Goal: Task Accomplishment & Management: Manage account settings

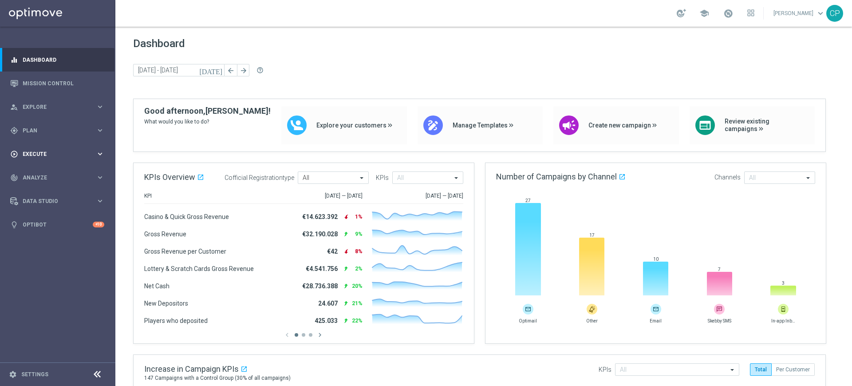
click at [66, 159] on div "play_circle_outline Execute keyboard_arrow_right" at bounding box center [57, 154] width 115 height 24
click at [41, 173] on link "Campaign Builder" at bounding box center [57, 172] width 69 height 7
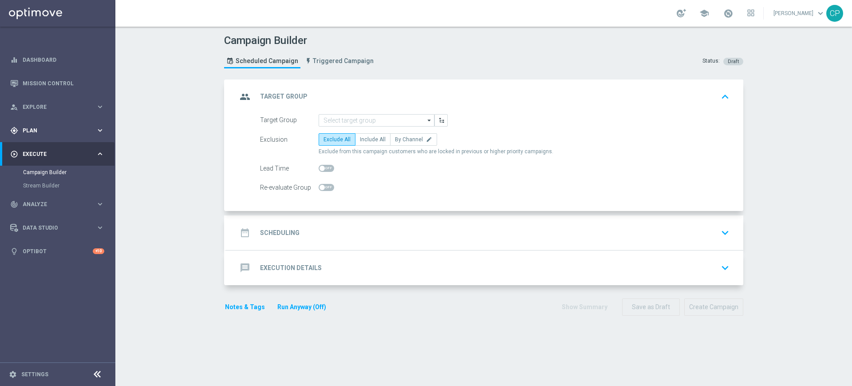
click at [52, 125] on div "gps_fixed Plan keyboard_arrow_right" at bounding box center [57, 131] width 115 height 24
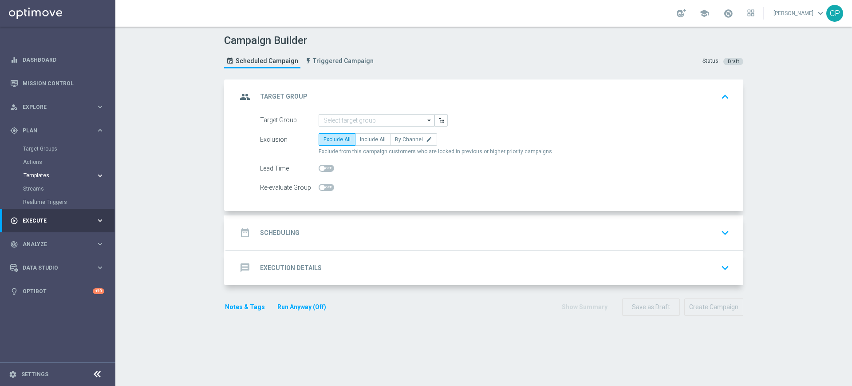
click at [38, 175] on span "Templates" at bounding box center [55, 175] width 63 height 5
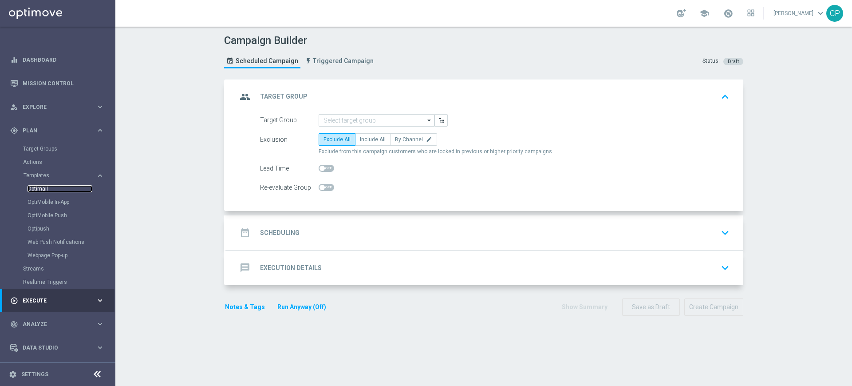
click at [37, 187] on link "Optimail" at bounding box center [60, 188] width 65 height 7
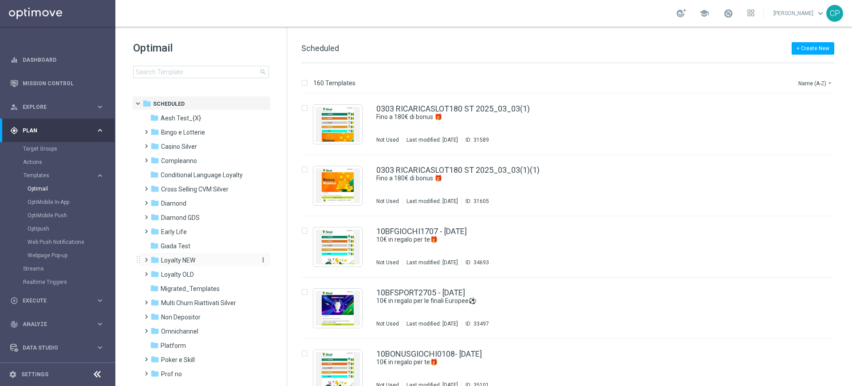
click at [167, 260] on span "Loyalty NEW" at bounding box center [178, 260] width 34 height 8
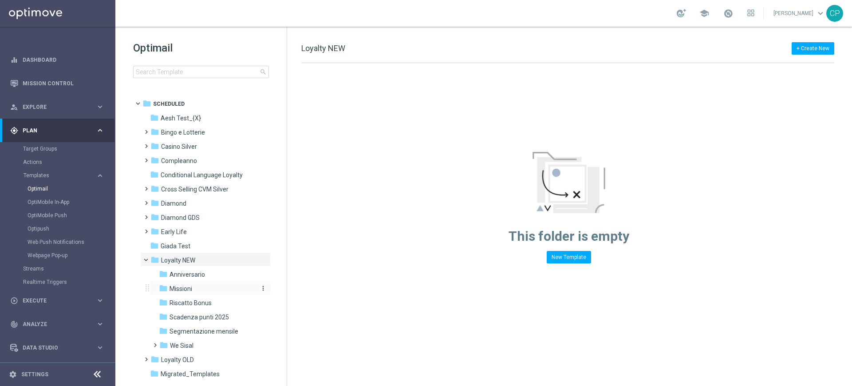
click at [170, 287] on span "Missioni" at bounding box center [181, 289] width 23 height 8
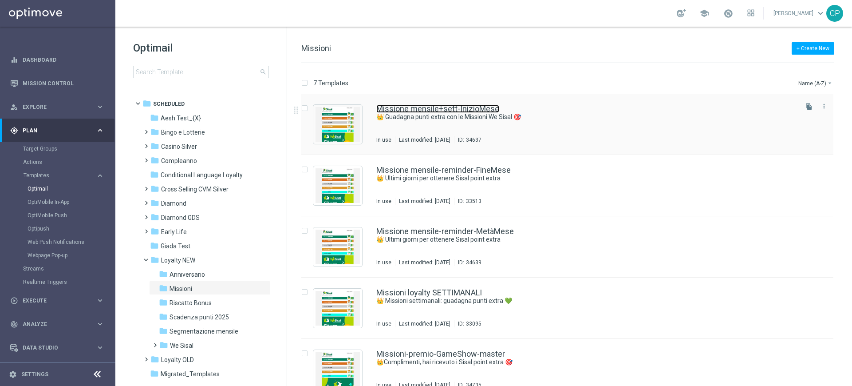
click at [464, 106] on link "Missione mensile+sett-InizioMese" at bounding box center [438, 109] width 123 height 8
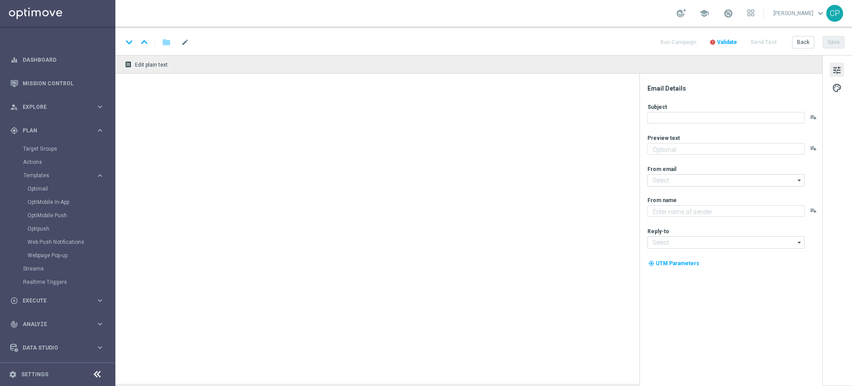
type textarea "Scopri le missioni pensate per te"
type input "[EMAIL_ADDRESS][DOMAIN_NAME]"
type textarea "Sisal"
type input "[EMAIL_ADDRESS][DOMAIN_NAME]"
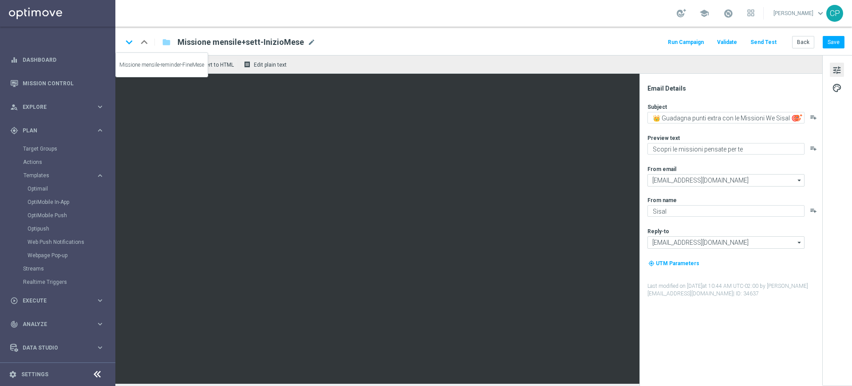
click at [129, 44] on icon "keyboard_arrow_down" at bounding box center [129, 42] width 13 height 13
type textarea "Tic-tac ⌚ le Missioni We Sisal ti aspettano"
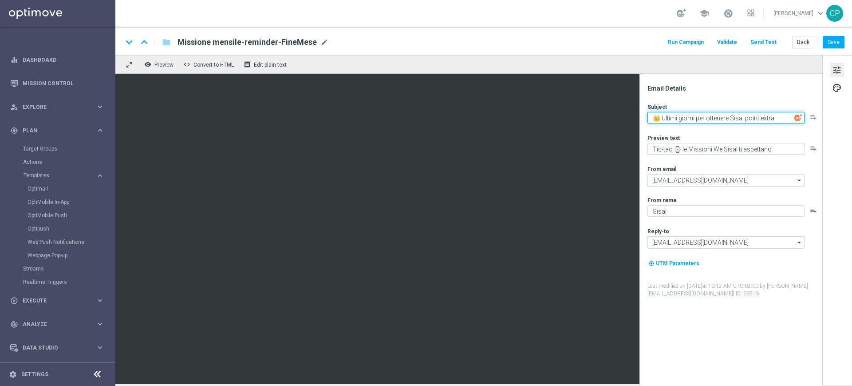
click at [784, 117] on textarea "👑 Ultimi giorni per ottenere Sisal point extra" at bounding box center [726, 118] width 157 height 12
paste textarea "💚"
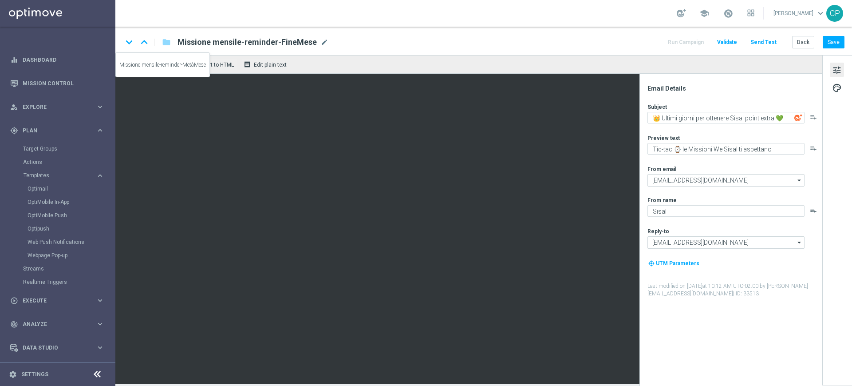
click at [124, 43] on icon "keyboard_arrow_down" at bounding box center [129, 42] width 13 height 13
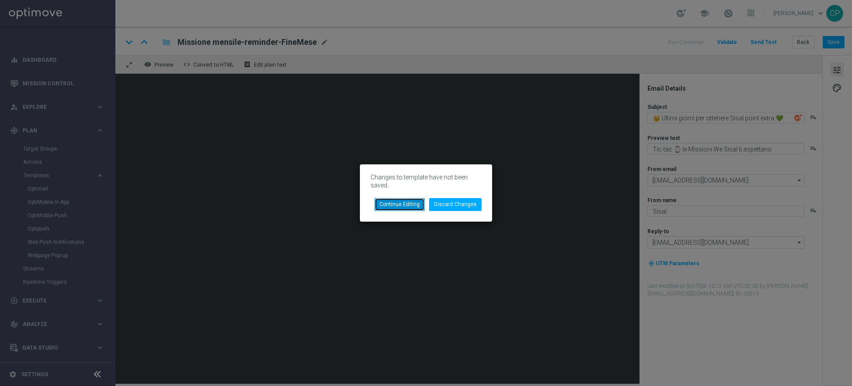
click at [408, 202] on button "Continue Editing" at bounding box center [400, 204] width 50 height 12
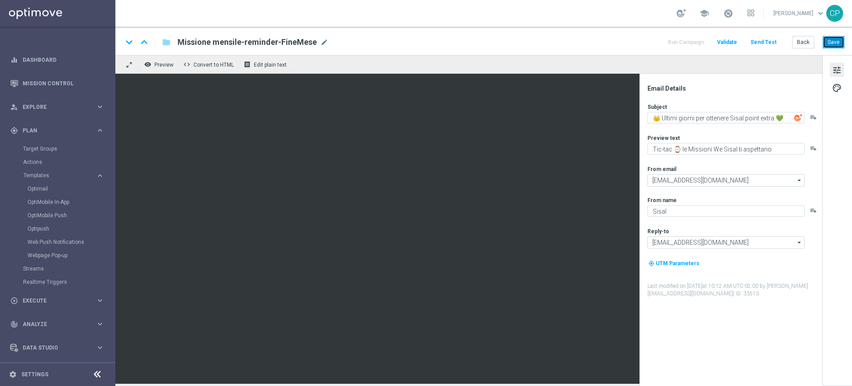
click at [835, 40] on button "Save" at bounding box center [834, 42] width 22 height 12
click at [129, 42] on div "keyboard_arrow_down" at bounding box center [129, 42] width 13 height 13
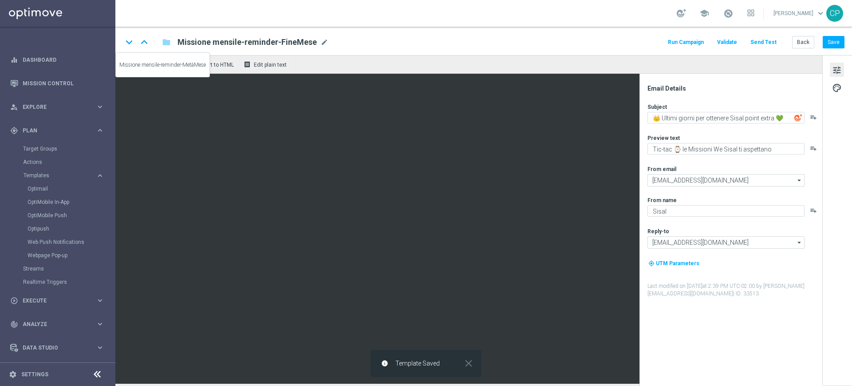
click at [129, 42] on icon "keyboard_arrow_down" at bounding box center [129, 42] width 13 height 13
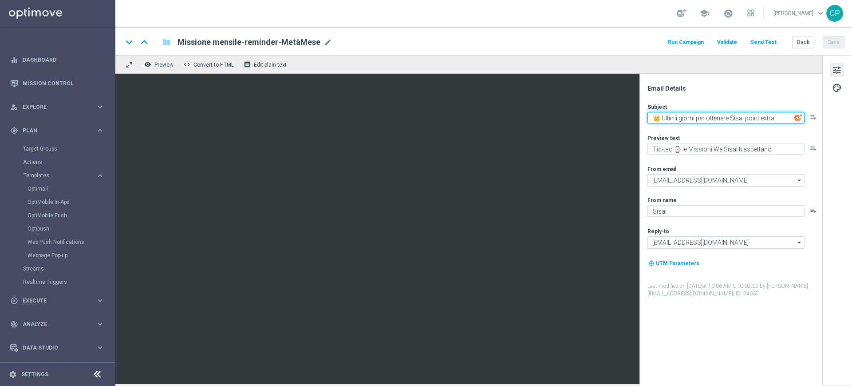
click at [779, 114] on textarea "👑 Ultimi giorni per ottenere Sisal point extra" at bounding box center [726, 118] width 157 height 12
paste textarea "💚"
type textarea "👑 Ultimi giorni per ottenere Sisal point extra 💚"
click at [836, 41] on button "Save" at bounding box center [834, 42] width 22 height 12
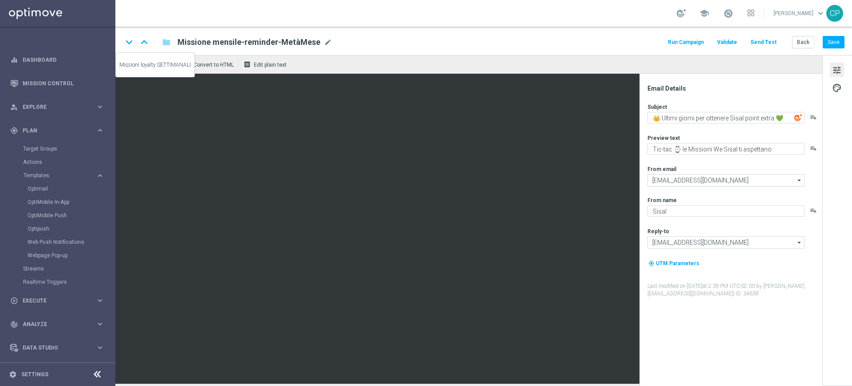
click at [130, 45] on icon "keyboard_arrow_down" at bounding box center [129, 42] width 13 height 13
type textarea "Scopri le missioni We Sisal pensate per te"
type textarea "👑 Missioni settimanali: guadagna punti extra 💚"
click at [130, 45] on icon "keyboard_arrow_down" at bounding box center [129, 42] width 13 height 13
type textarea "Scopri i Sisal point extra ottenuti grazie al VipS Game Show"
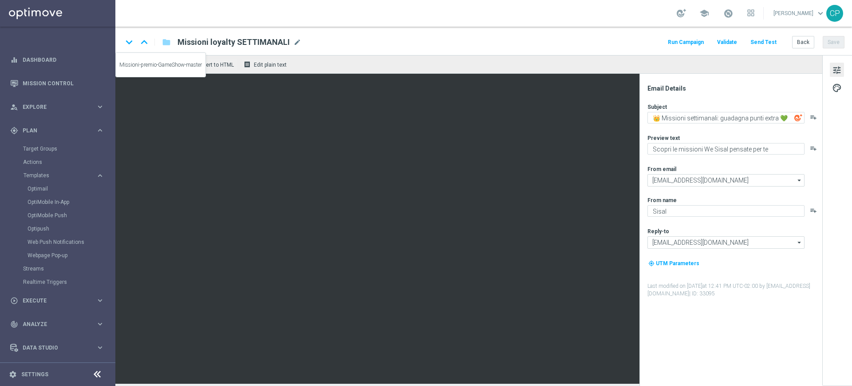
type textarea "👑Complimenti, hai ricevuto i Sisal point extra 🎯"
click at [130, 45] on icon "keyboard_arrow_down" at bounding box center [129, 42] width 13 height 13
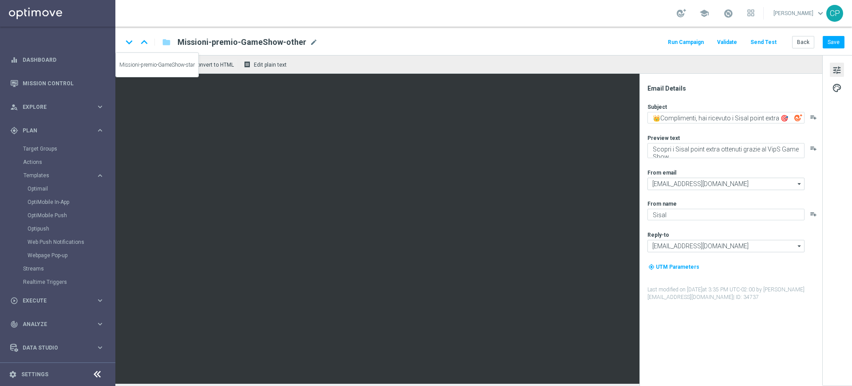
click at [130, 45] on icon "keyboard_arrow_down" at bounding box center [129, 42] width 13 height 13
click at [130, 45] on div "keyboard_arrow_down" at bounding box center [129, 42] width 13 height 13
click at [806, 42] on button "Back" at bounding box center [804, 42] width 22 height 12
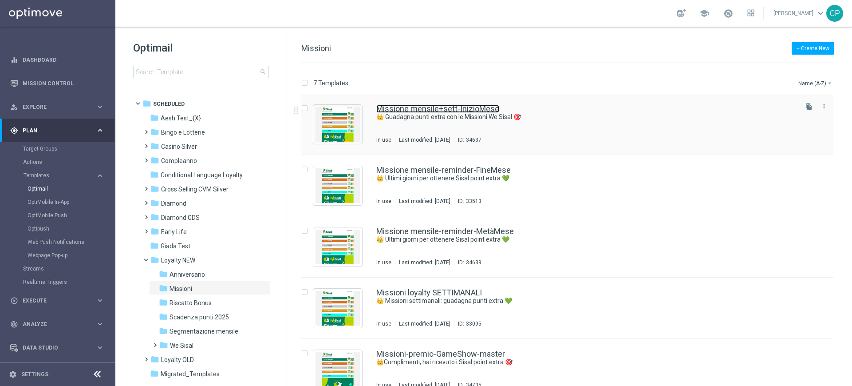
click at [484, 107] on link "Missione mensile+sett-InizioMese" at bounding box center [438, 109] width 123 height 8
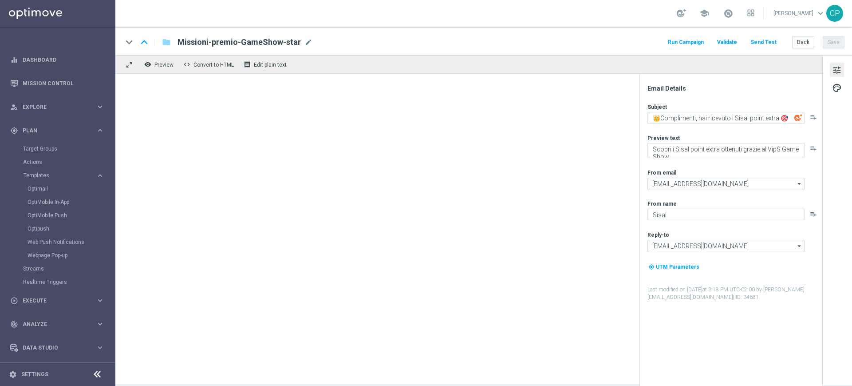
type textarea "👑 Guadagna punti extra con le Missioni We Sisal 🎯"
type textarea "Scopri le missioni pensate per te"
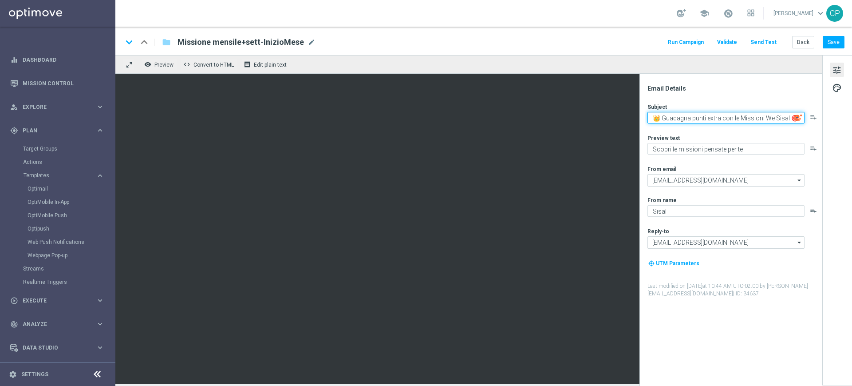
click at [790, 118] on textarea "👑 Guadagna punti extra con le Missioni We Sisal 🎯" at bounding box center [726, 118] width 157 height 12
paste textarea "💚"
type textarea "👑 Guadagna punti extra con le Missioni We Sisal 💚"
click at [836, 46] on button "Save" at bounding box center [834, 42] width 22 height 12
click at [733, 12] on span at bounding box center [729, 13] width 10 height 10
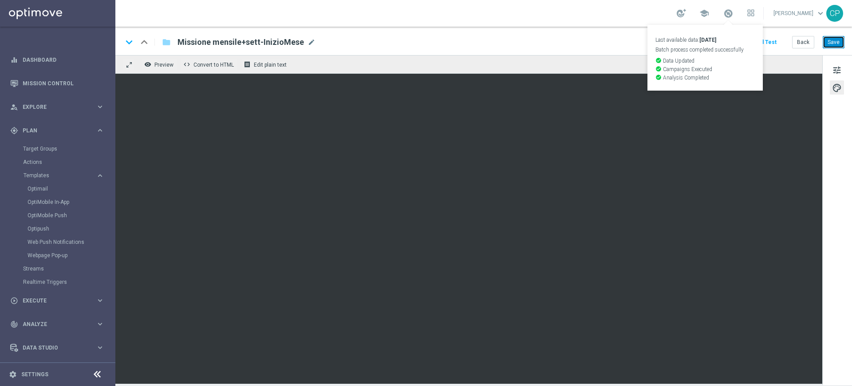
click at [836, 45] on button "Save" at bounding box center [834, 42] width 22 height 12
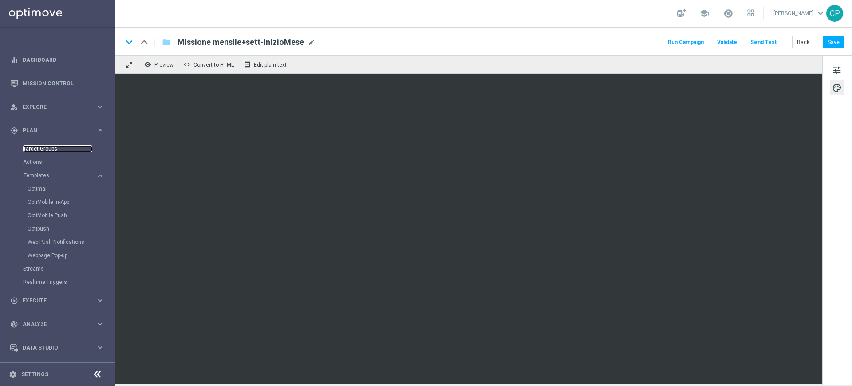
click at [42, 149] on link "Target Groups" at bounding box center [57, 148] width 69 height 7
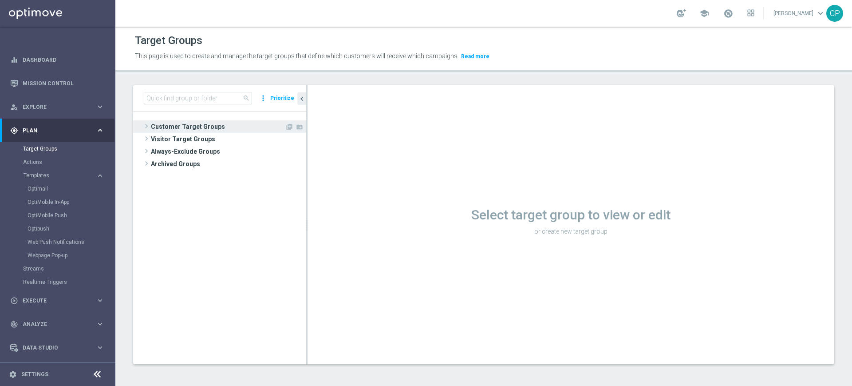
click at [189, 124] on span "Customer Target Groups" at bounding box center [218, 126] width 134 height 12
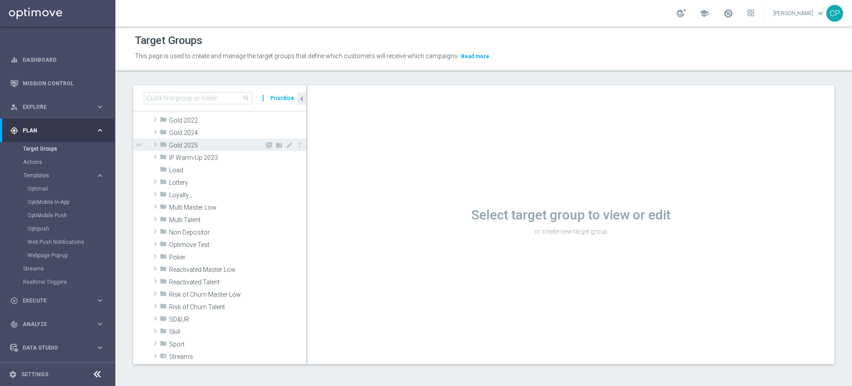
scroll to position [169, 0]
click at [202, 188] on div "folder Loyalty_" at bounding box center [212, 194] width 105 height 12
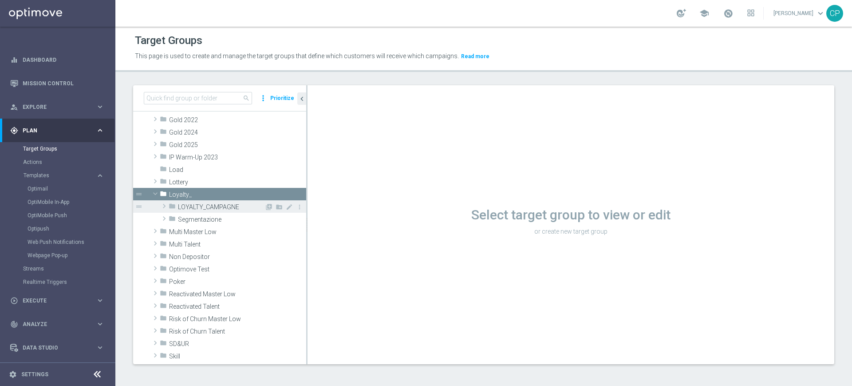
click at [224, 205] on span "LOYALTY_CAMPAGNE" at bounding box center [221, 207] width 87 height 8
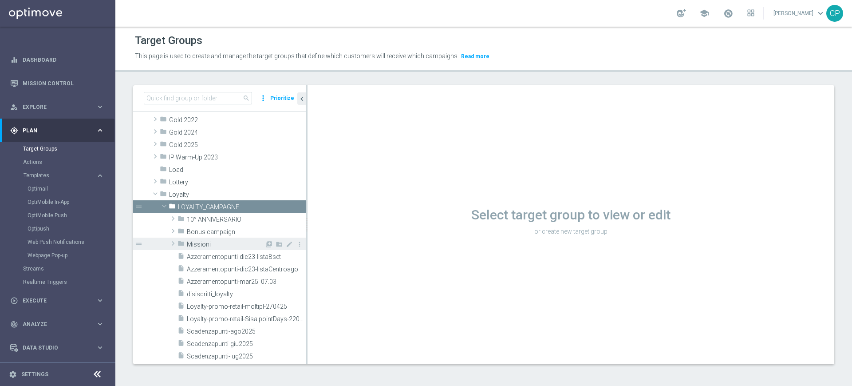
click at [213, 242] on span "Missioni" at bounding box center [226, 245] width 78 height 8
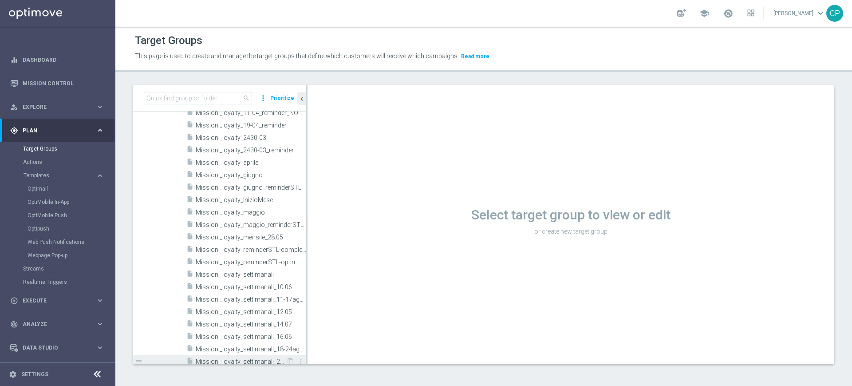
scroll to position [554, 0]
click at [247, 196] on span "Missioni_loyalty_InizioMese" at bounding box center [240, 199] width 89 height 8
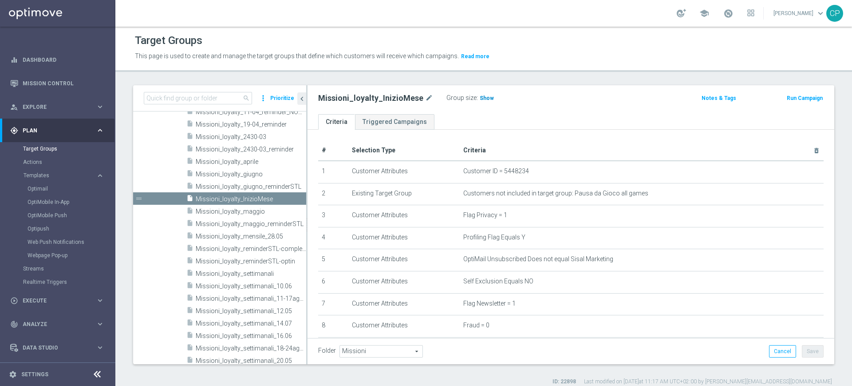
click at [481, 98] on span "Show" at bounding box center [487, 98] width 14 height 6
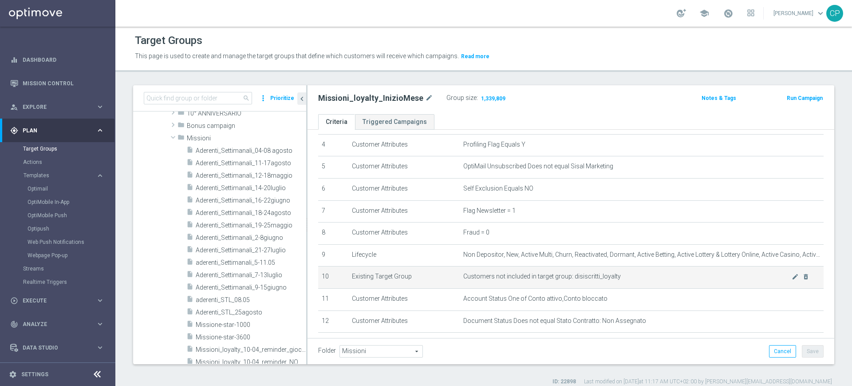
scroll to position [144, 0]
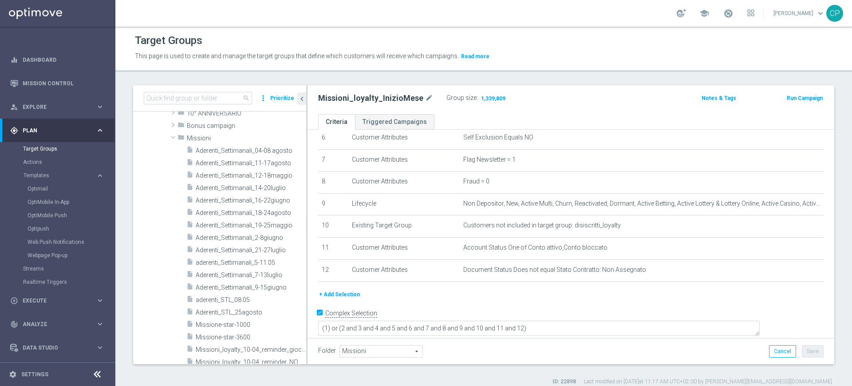
click at [340, 299] on button "+ Add Selection" at bounding box center [339, 294] width 43 height 10
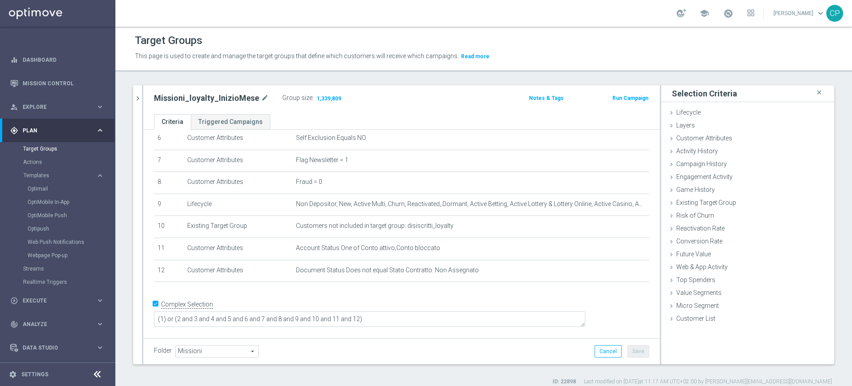
scroll to position [135, 0]
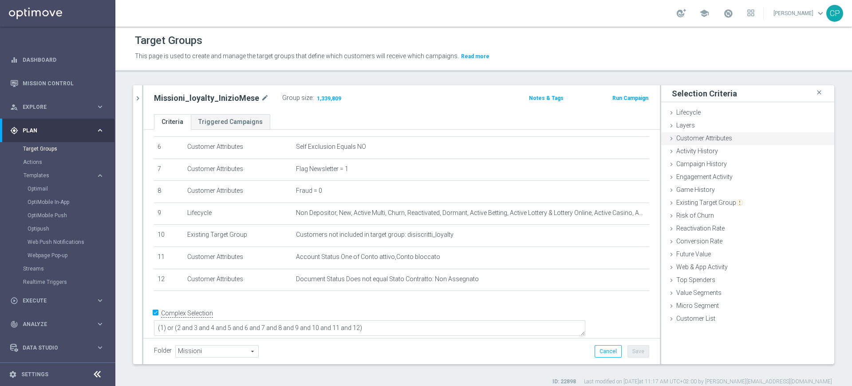
click at [704, 137] on span "Customer Attributes" at bounding box center [705, 138] width 56 height 7
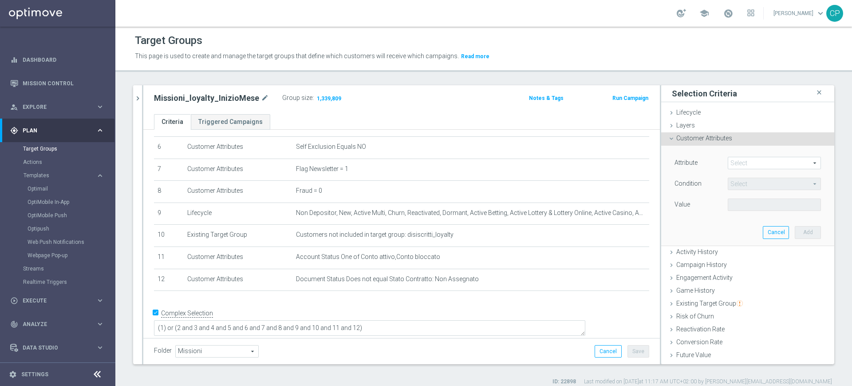
click at [737, 162] on span at bounding box center [775, 163] width 92 height 12
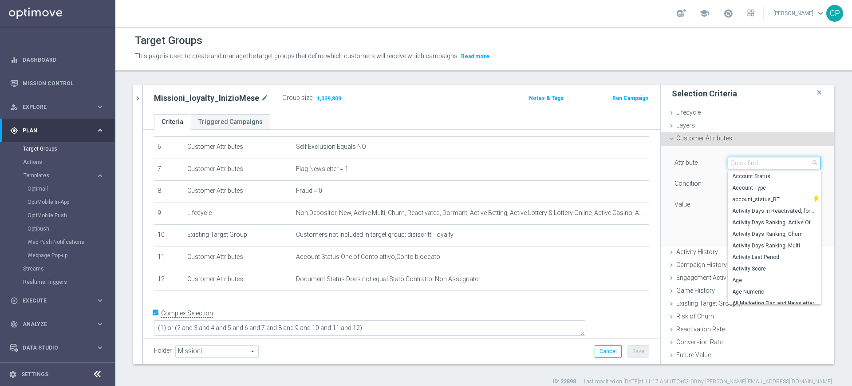
click at [737, 162] on input "search" at bounding box center [774, 163] width 93 height 12
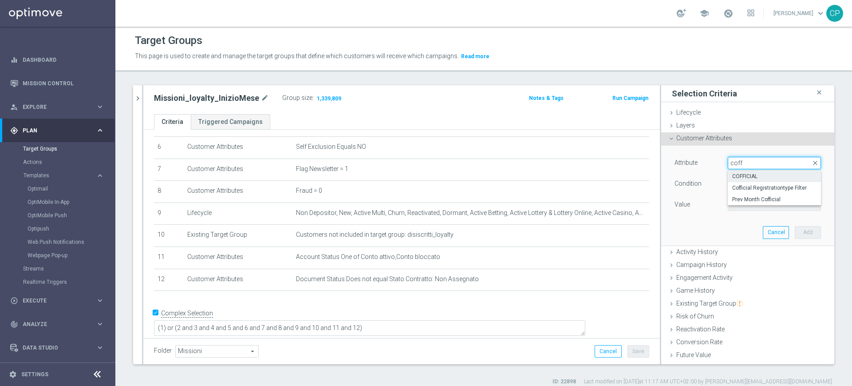
type input "coff"
click at [733, 175] on span "COFFICIAL" at bounding box center [775, 176] width 84 height 7
type input "COFFICIAL"
type input "Equals"
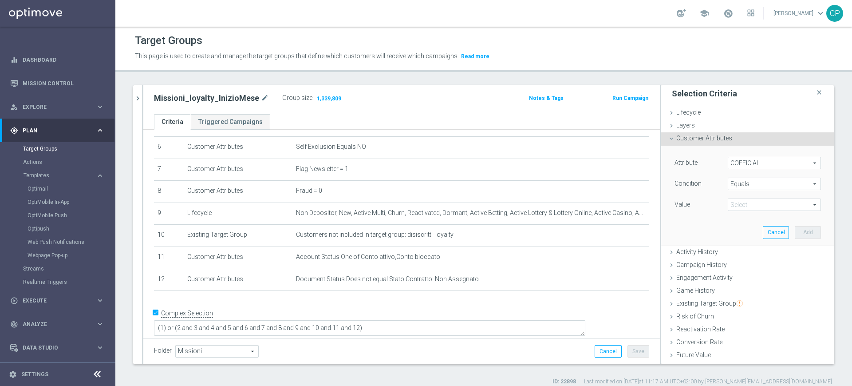
click at [740, 206] on span at bounding box center [775, 205] width 92 height 12
click at [744, 229] on span "Expert" at bounding box center [775, 229] width 84 height 7
type input "Expert"
click at [761, 182] on span "Equals" at bounding box center [775, 184] width 92 height 12
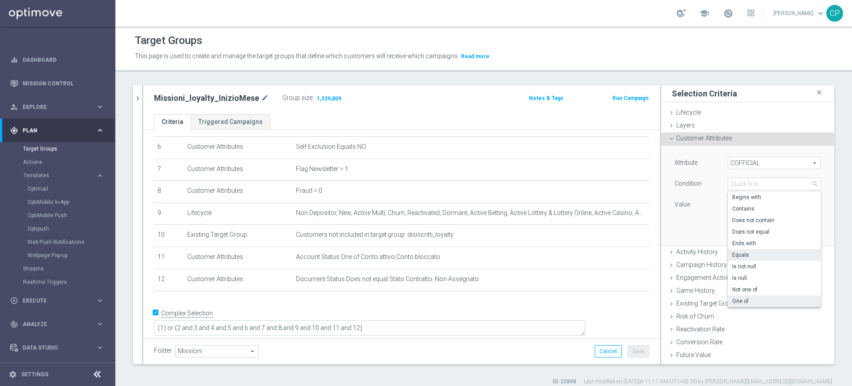
click at [733, 297] on span "One of" at bounding box center [775, 300] width 84 height 7
type input "One of"
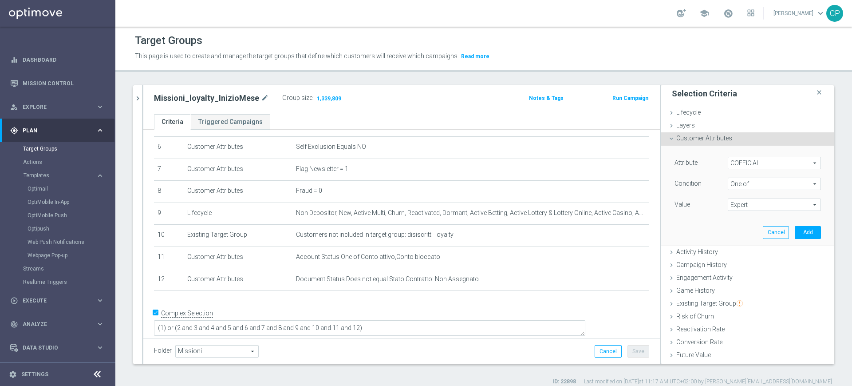
click at [775, 205] on span "Expert" at bounding box center [775, 205] width 92 height 12
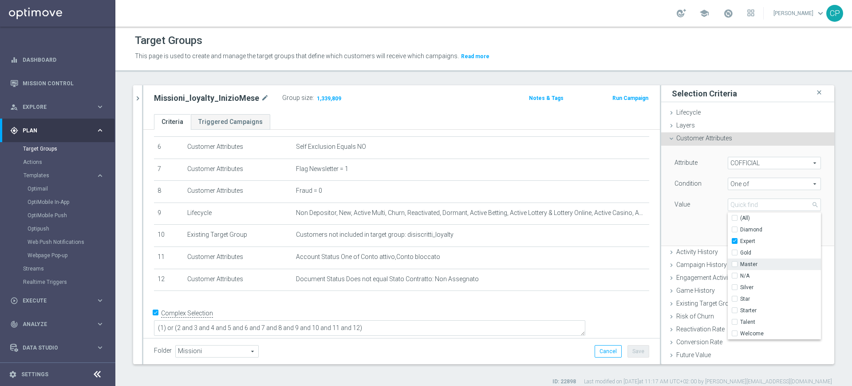
click at [735, 263] on input "Master" at bounding box center [738, 265] width 6 height 6
checkbox input "true"
type input "Selected 2 of 10"
click at [735, 321] on input "Talent" at bounding box center [738, 322] width 6 height 6
checkbox input "true"
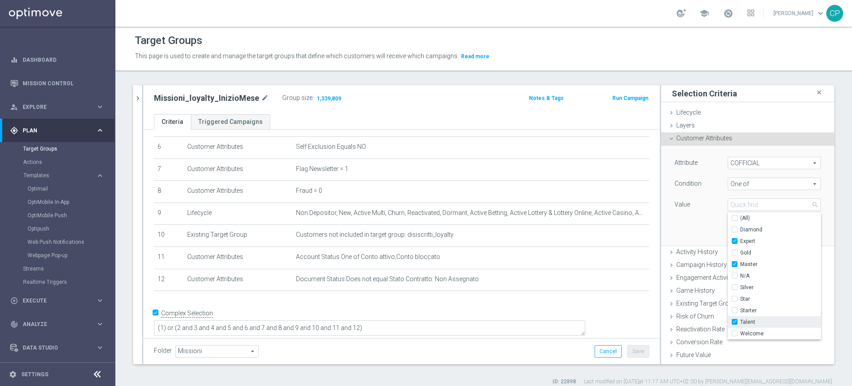
type input "Selected 3 of 10"
click at [735, 299] on input "Star" at bounding box center [738, 299] width 6 height 6
checkbox input "true"
type input "Selected 4 of 10"
click at [688, 212] on div "Value" at bounding box center [694, 205] width 53 height 14
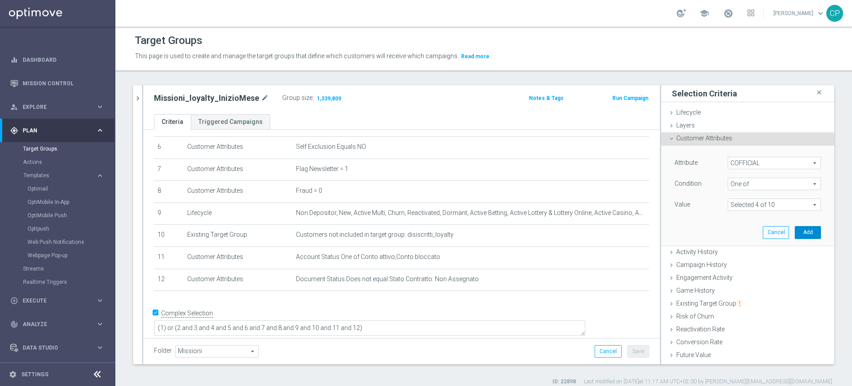
click at [799, 228] on button "Add" at bounding box center [808, 232] width 26 height 12
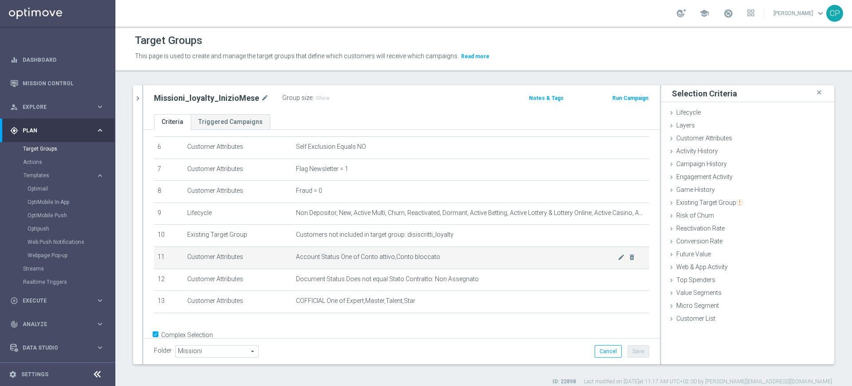
scroll to position [158, 0]
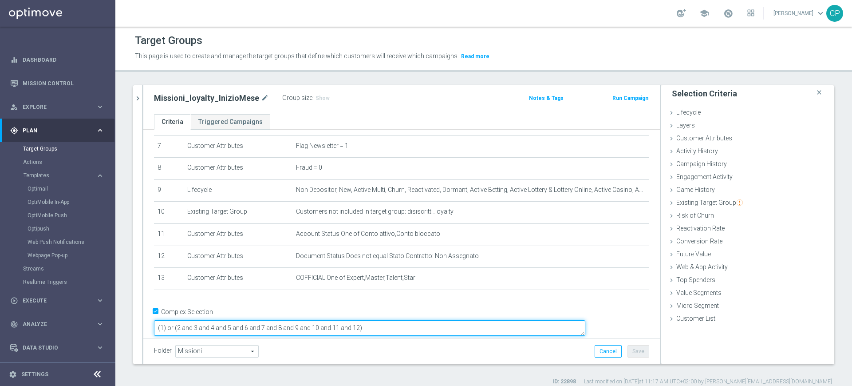
click at [419, 320] on textarea "(1) or (2 and 3 and 4 and 5 and 6 and 7 and 8 and 9 and 10 and 11 and 12)" at bounding box center [370, 328] width 432 height 16
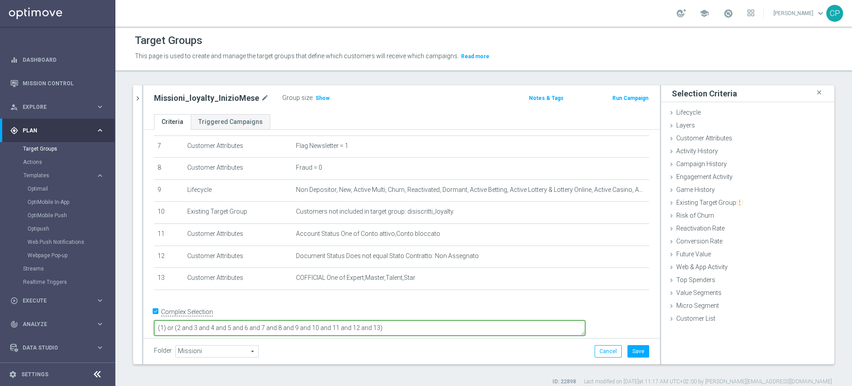
type textarea "(1) or (2 and 3 and 4 and 5 and 6 and 7 and 8 and 9 and 10 and 11 and 12 and 13)"
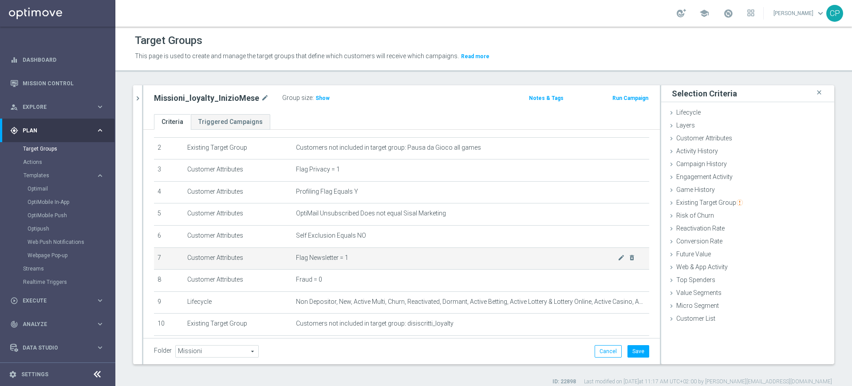
scroll to position [4, 0]
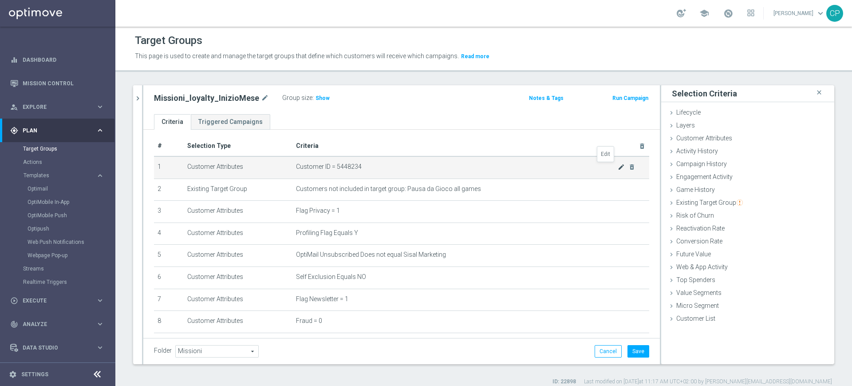
click at [618, 167] on icon "mode_edit" at bounding box center [621, 166] width 7 height 7
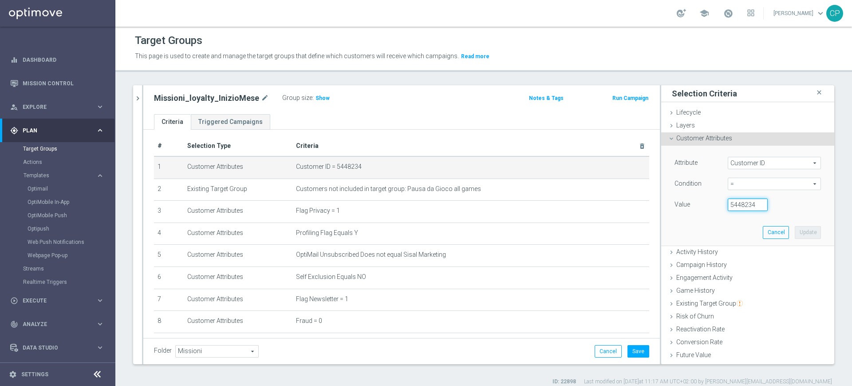
click at [733, 202] on input "5448234" at bounding box center [748, 204] width 40 height 12
paste input "4598462"
type input "4598462"
click at [800, 232] on button "Update" at bounding box center [808, 232] width 26 height 12
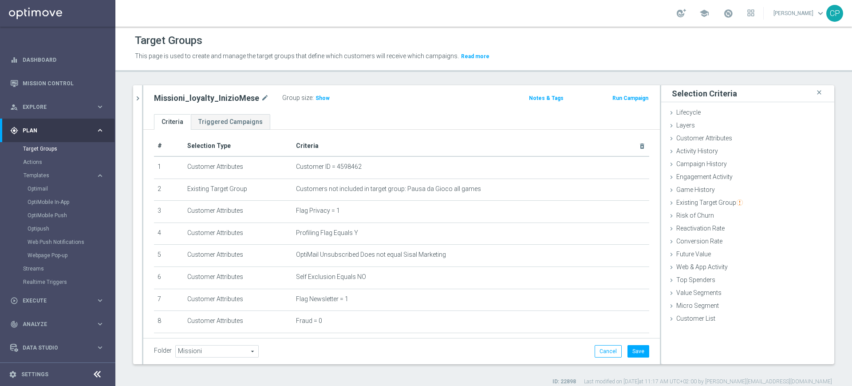
click at [413, 111] on div "Missioni_loyalty_InizioMese mode_edit Group size : Show Notes & Tags Run Campai…" at bounding box center [401, 99] width 517 height 29
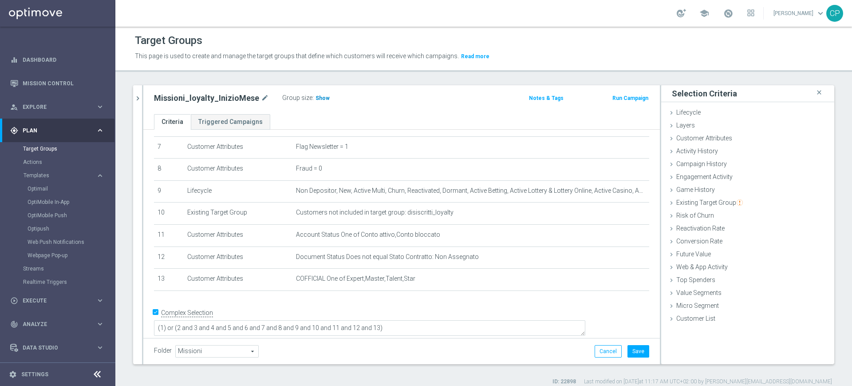
click at [316, 100] on span "Show" at bounding box center [323, 98] width 14 height 6
click at [628, 349] on button "Save" at bounding box center [639, 351] width 22 height 12
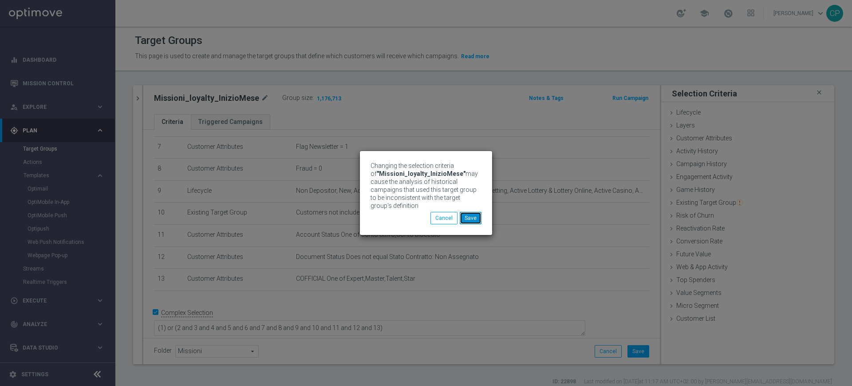
click at [472, 216] on button "Save" at bounding box center [471, 218] width 22 height 12
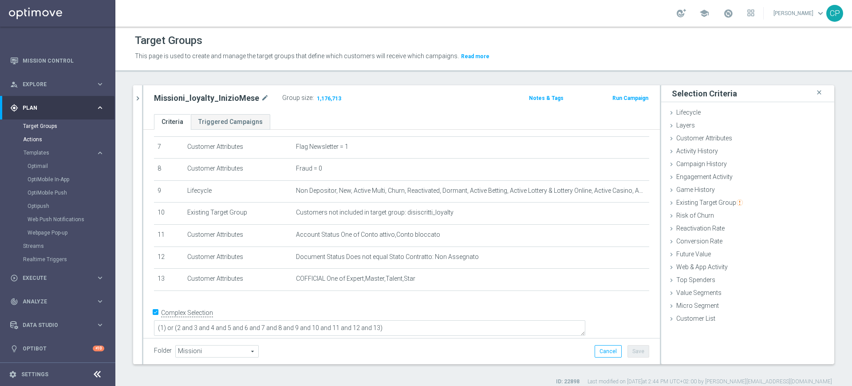
scroll to position [22, 0]
click at [77, 276] on span "Execute" at bounding box center [59, 278] width 73 height 5
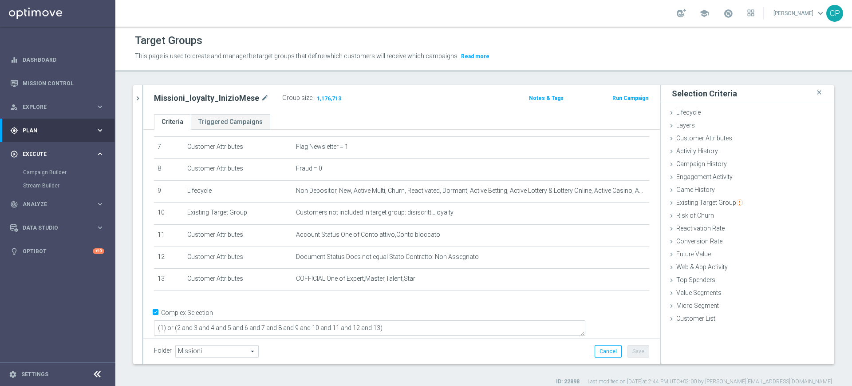
scroll to position [0, 0]
click at [53, 172] on link "Campaign Builder" at bounding box center [57, 172] width 69 height 7
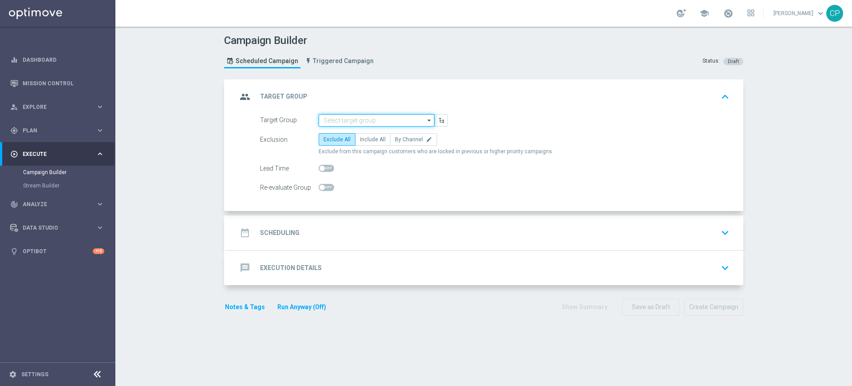
click at [341, 123] on input at bounding box center [377, 120] width 116 height 12
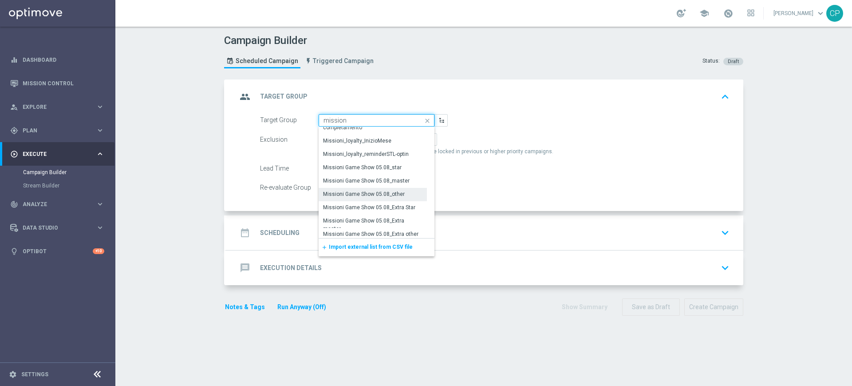
scroll to position [518, 0]
click at [370, 135] on div "Missioni_loyalty_InizioMese" at bounding box center [373, 140] width 108 height 12
type input "Missioni_loyalty_InizioMese"
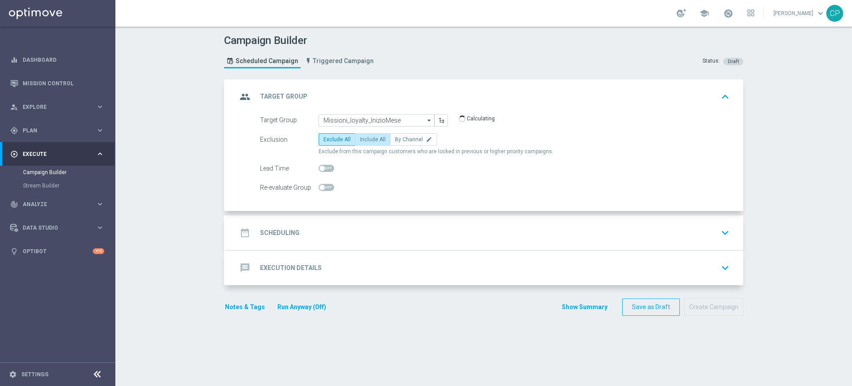
click at [370, 136] on span "Include All" at bounding box center [373, 139] width 26 height 6
click at [366, 138] on input "Include All" at bounding box center [363, 141] width 6 height 6
radio input "true"
click at [340, 232] on div "date_range Scheduling keyboard_arrow_down" at bounding box center [485, 232] width 496 height 17
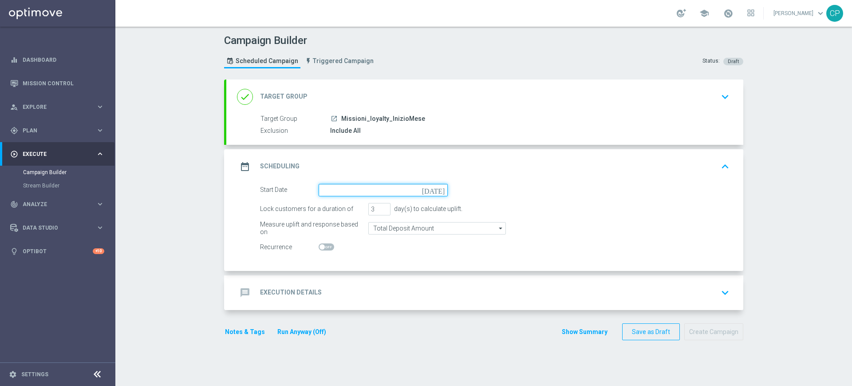
click at [367, 186] on input at bounding box center [383, 190] width 129 height 12
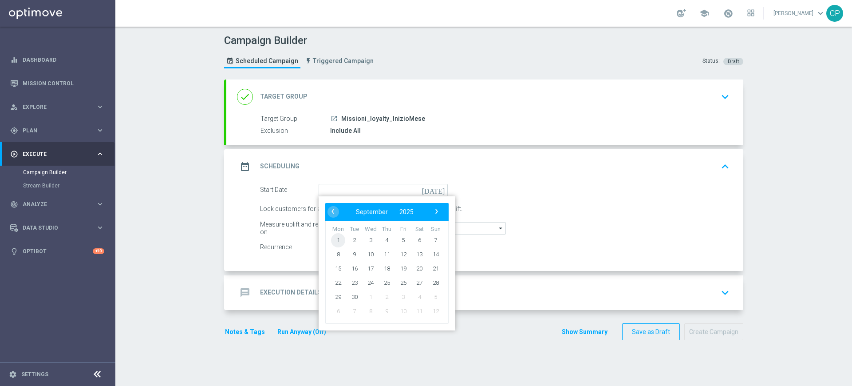
click at [333, 238] on span "1" at bounding box center [338, 240] width 14 height 14
type input "[DATE]"
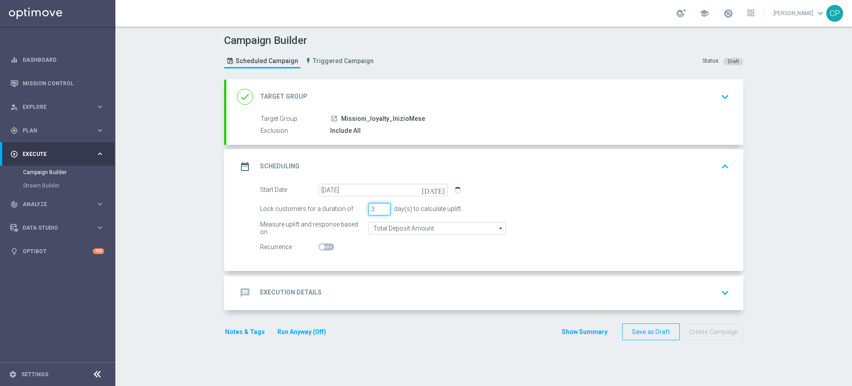
click at [376, 208] on input "3" at bounding box center [380, 209] width 22 height 12
type input "1"
click at [353, 257] on div "Start Date [DATE] [DATE] Lock customers for a duration of 1 day(s) to calculate…" at bounding box center [484, 227] width 517 height 87
click at [339, 295] on div "message Execution Details keyboard_arrow_down" at bounding box center [485, 292] width 496 height 17
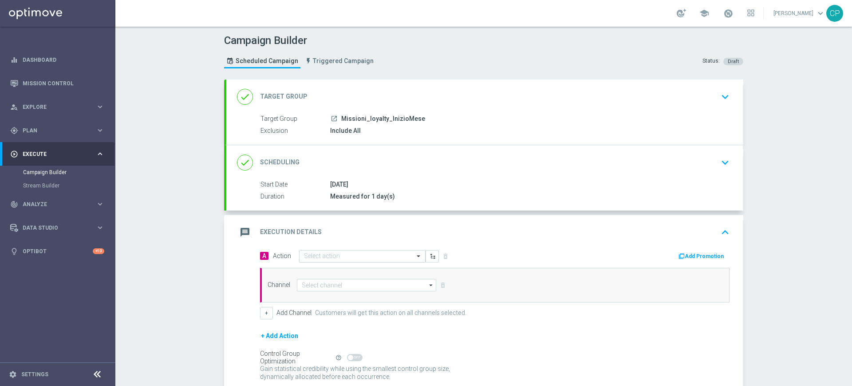
click at [353, 256] on input "text" at bounding box center [353, 257] width 99 height 8
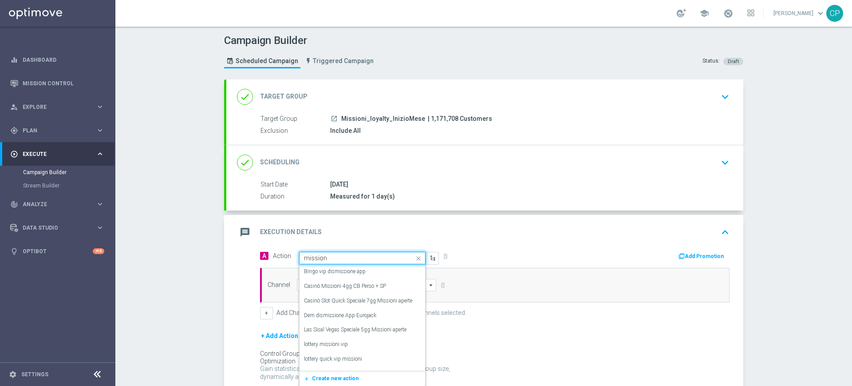
type input "missioni"
click at [339, 341] on div "Loyalty-missioni edit" at bounding box center [362, 344] width 117 height 15
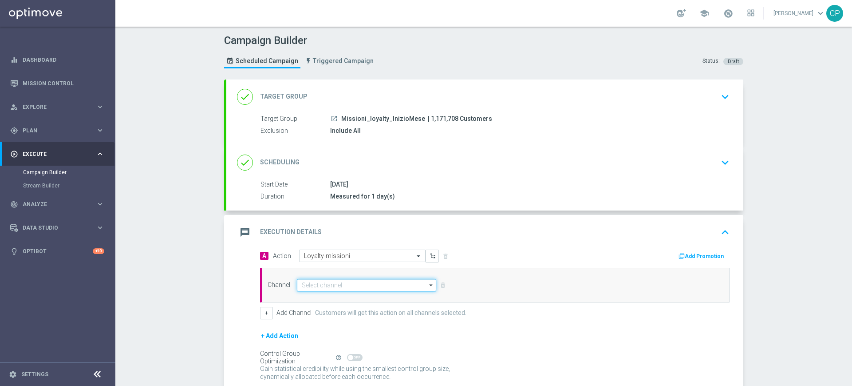
click at [338, 285] on input at bounding box center [366, 285] width 139 height 12
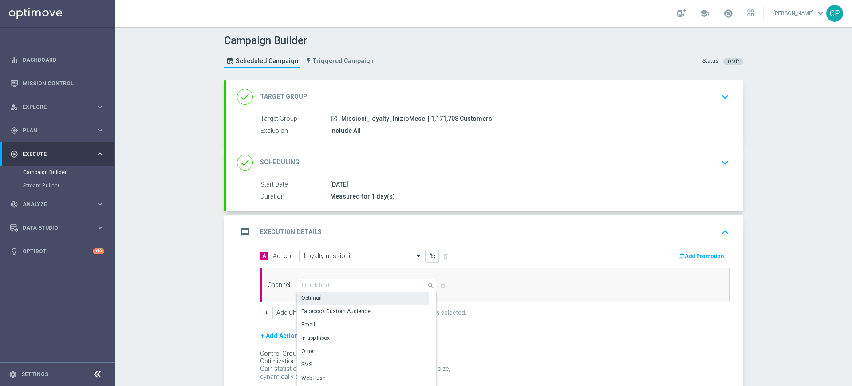
click at [326, 295] on div "Optimail" at bounding box center [363, 298] width 132 height 12
type input "Optimail"
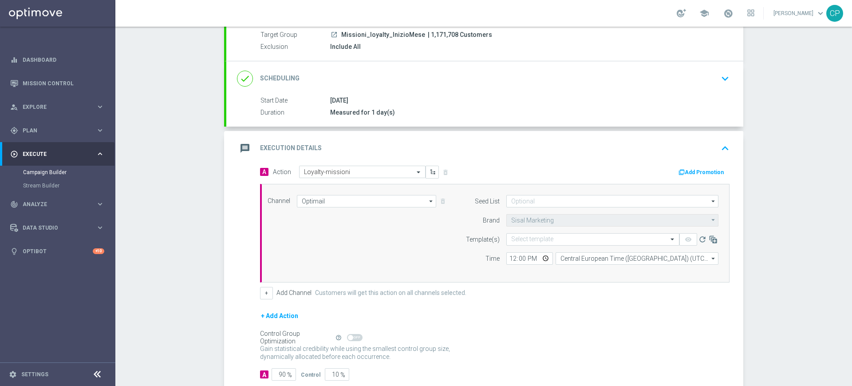
scroll to position [83, 0]
click at [522, 239] on input "text" at bounding box center [584, 241] width 146 height 8
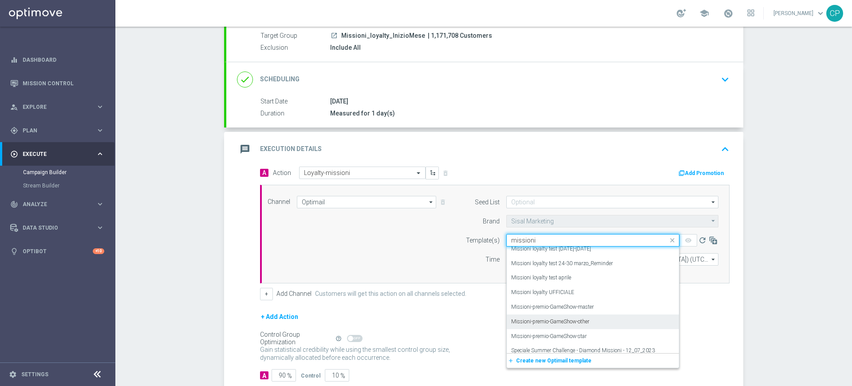
scroll to position [92, 0]
click at [569, 289] on div "Missioni loyalty UFFICIALE" at bounding box center [592, 292] width 163 height 15
type input "missioni"
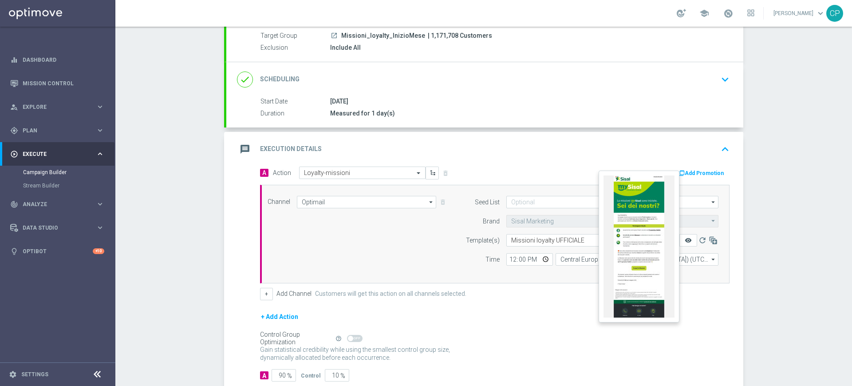
click at [685, 238] on icon "remove_red_eye" at bounding box center [688, 240] width 7 height 7
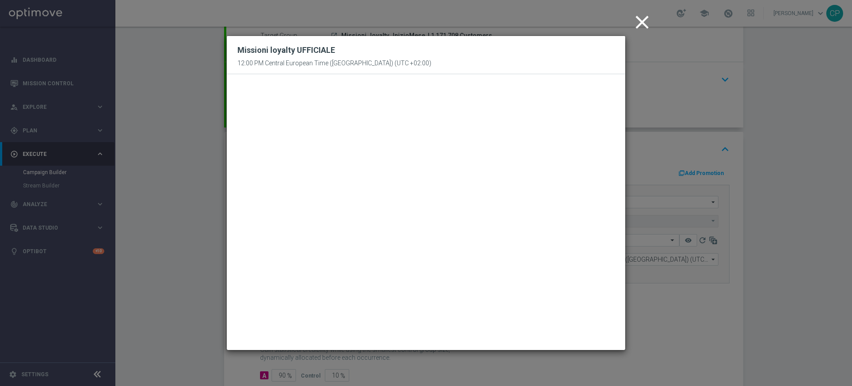
click at [648, 28] on icon "close" at bounding box center [642, 22] width 22 height 22
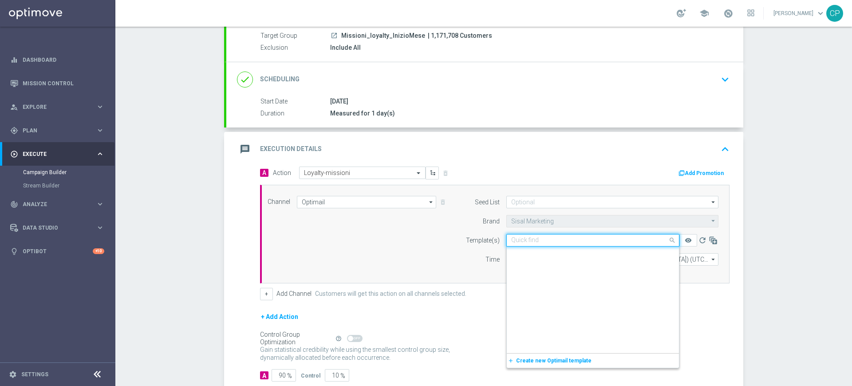
click at [553, 238] on input "text" at bounding box center [584, 241] width 146 height 8
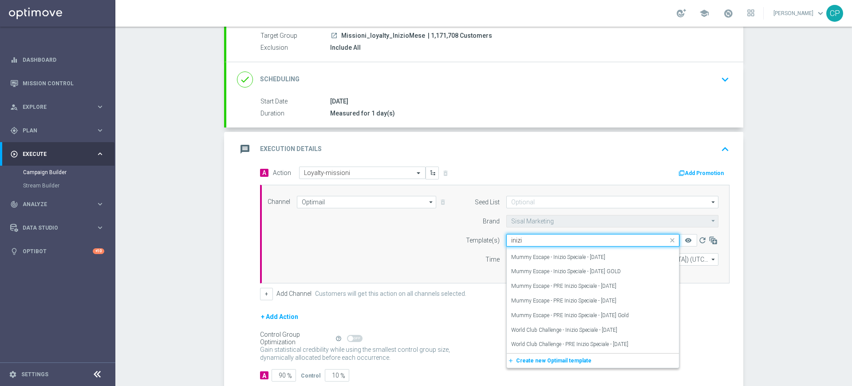
type input "inizio"
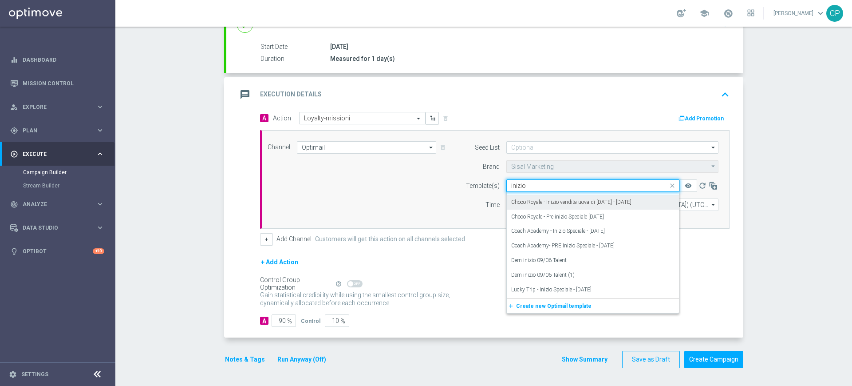
scroll to position [0, 0]
click at [526, 182] on input "inizio" at bounding box center [584, 186] width 146 height 8
click at [511, 183] on input "inizio" at bounding box center [584, 186] width 146 height 8
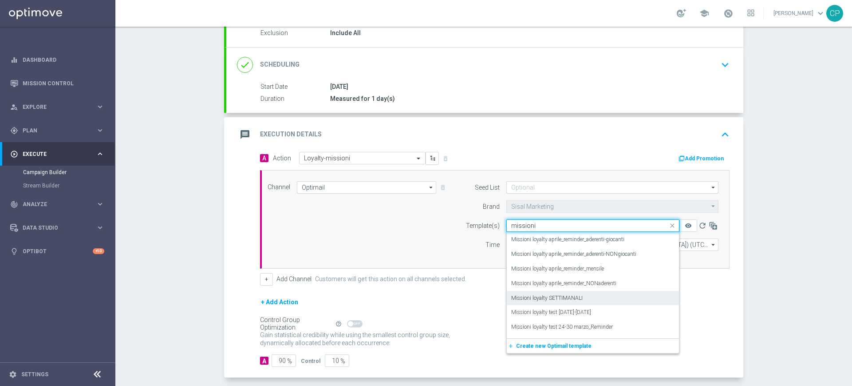
scroll to position [15, 0]
click at [575, 296] on label "Missione mensile+sett-InizioMese" at bounding box center [549, 297] width 77 height 8
type input "missione"
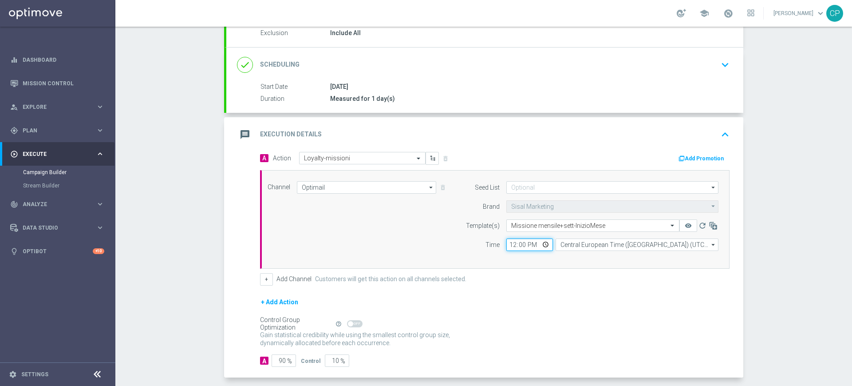
click at [509, 246] on input "12:00" at bounding box center [530, 244] width 47 height 12
type input "20:30"
click at [576, 260] on div "Channel Optimail Optimail arrow_drop_down Drag here to set row groups Drag here…" at bounding box center [495, 219] width 470 height 99
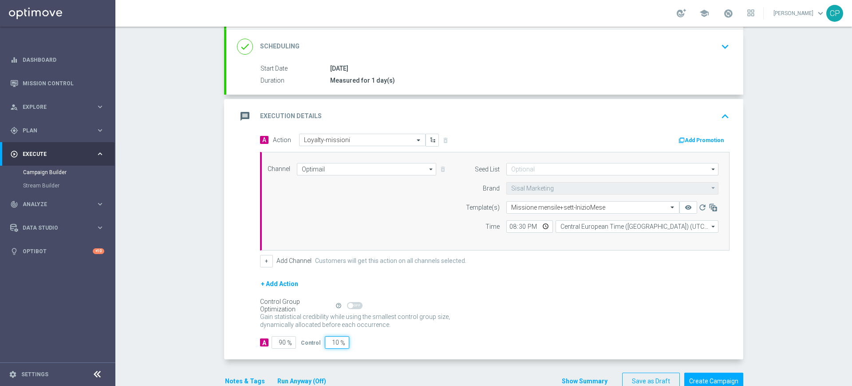
click at [329, 339] on input "10" at bounding box center [337, 342] width 24 height 12
type input "0"
type input "100"
type input "0"
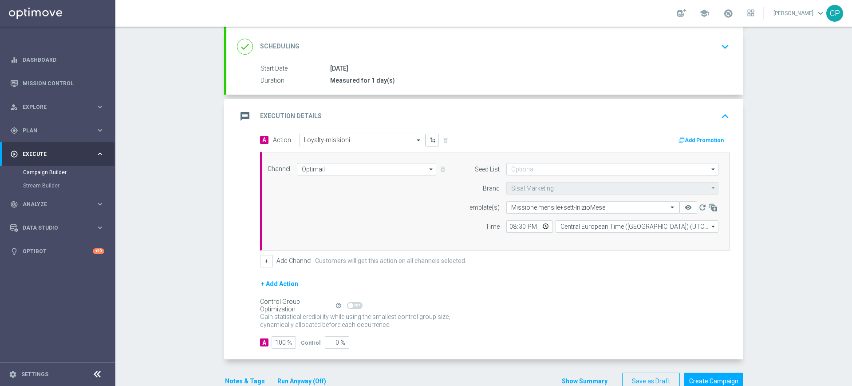
click at [347, 371] on form "done Target Group keyboard_arrow_down Target Group launch Missioni_loyalty_Iniz…" at bounding box center [483, 177] width 519 height 426
click at [244, 378] on button "Notes & Tags" at bounding box center [245, 381] width 42 height 11
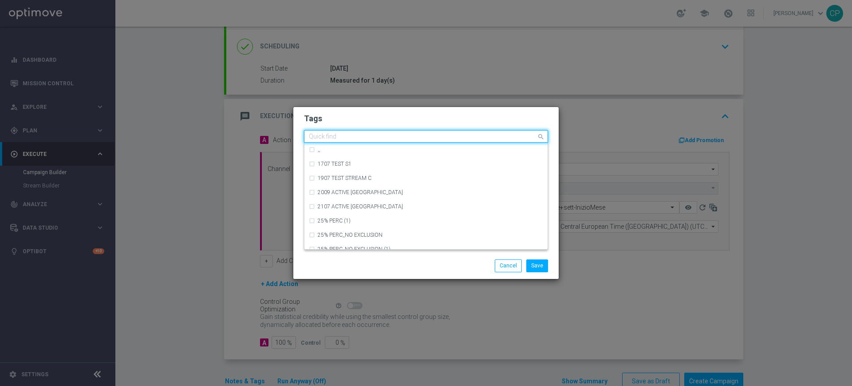
click at [346, 137] on input "text" at bounding box center [423, 137] width 228 height 8
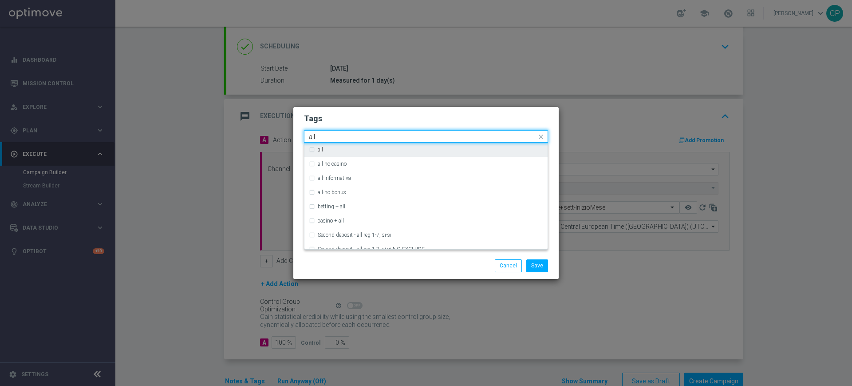
click at [317, 151] on div "all" at bounding box center [426, 150] width 234 height 14
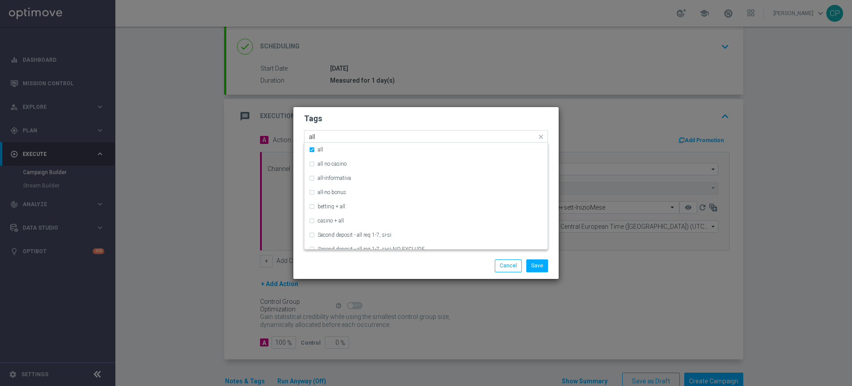
click at [333, 135] on input "all" at bounding box center [423, 137] width 228 height 8
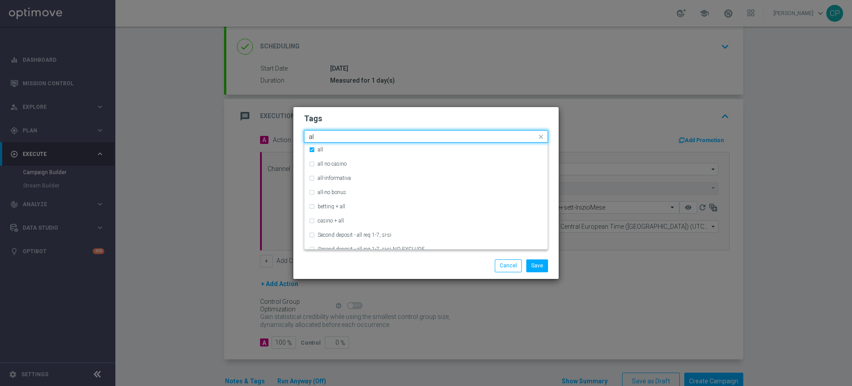
type input "a"
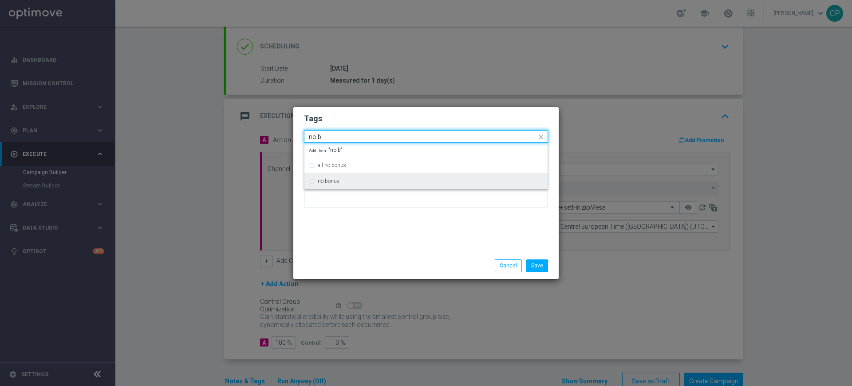
click at [335, 182] on label "no bonus" at bounding box center [329, 180] width 22 height 5
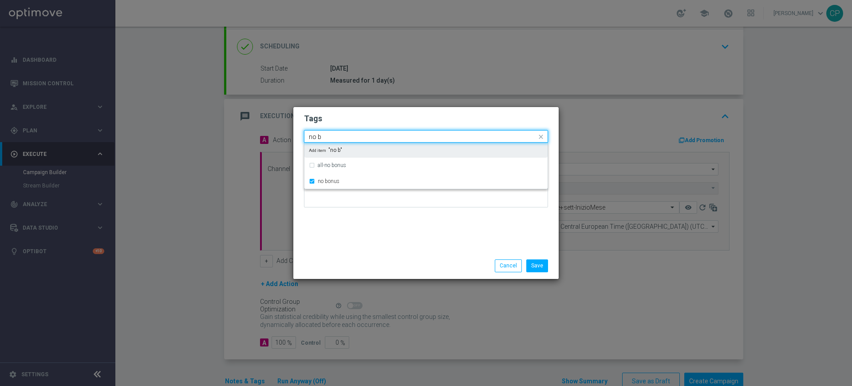
click at [351, 131] on div "Quick find × all × no bonus no b" at bounding box center [421, 136] width 232 height 11
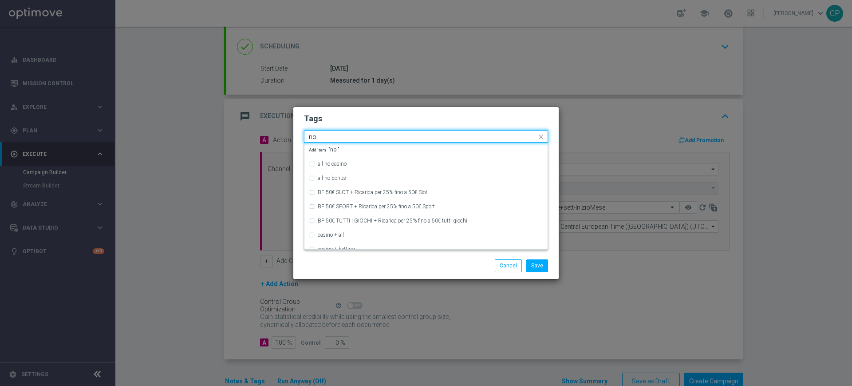
type input "n"
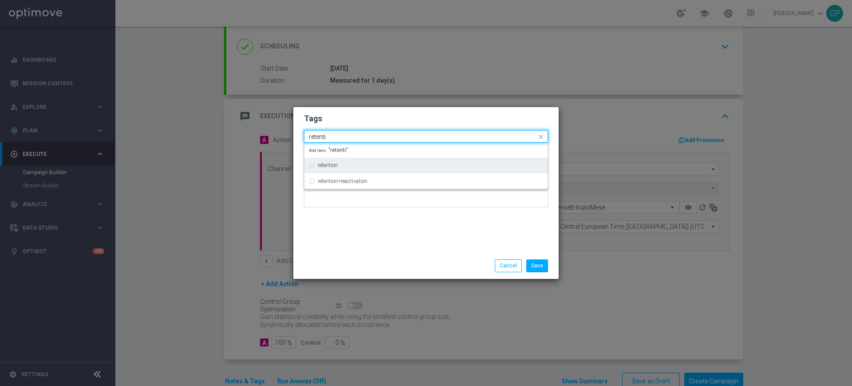
click at [334, 162] on div "retention" at bounding box center [426, 165] width 234 height 14
type input "retenti"
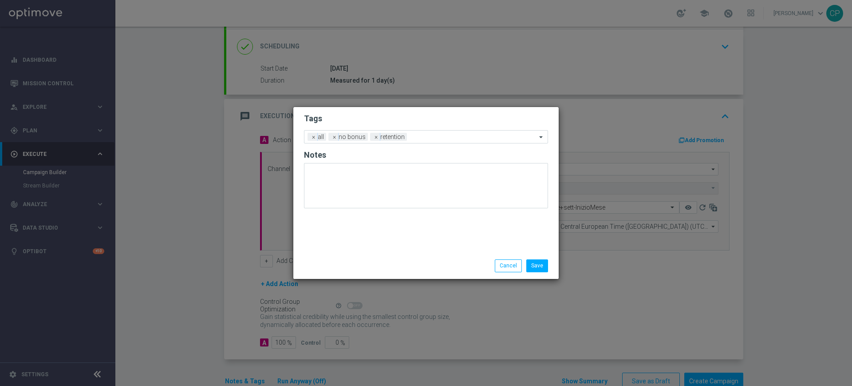
click at [363, 239] on div "Tags Add a new tag × all × no bonus × retention Notes" at bounding box center [426, 180] width 266 height 146
click at [539, 264] on button "Save" at bounding box center [538, 265] width 22 height 12
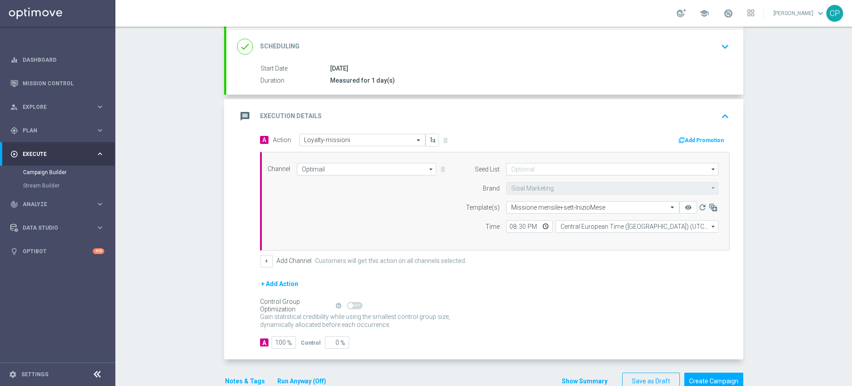
scroll to position [138, 0]
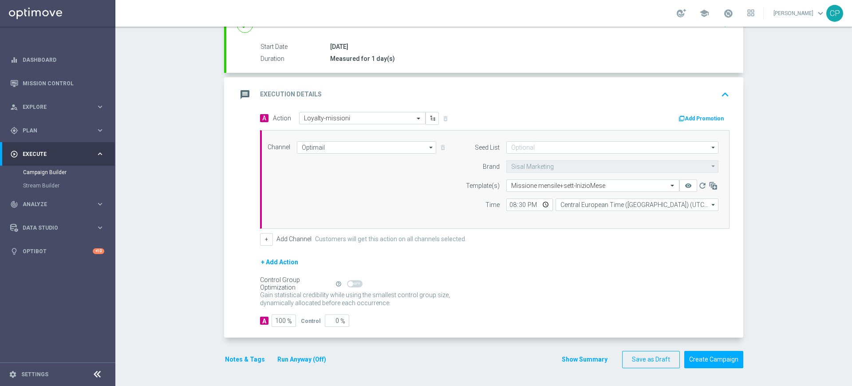
click at [304, 357] on button "Run Anyway (Off)" at bounding box center [302, 359] width 51 height 11
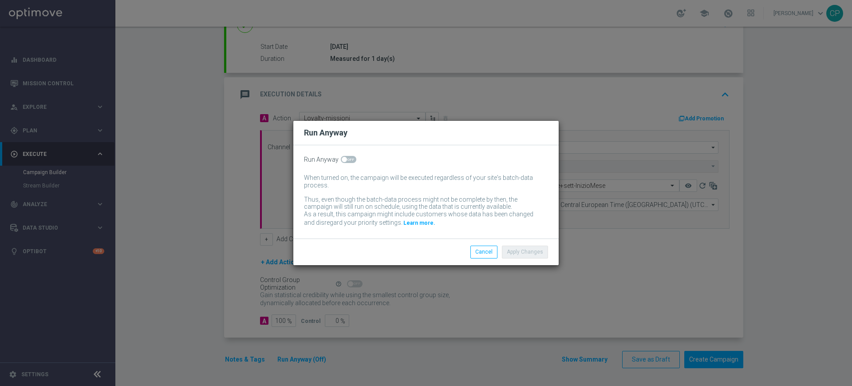
click at [351, 158] on span at bounding box center [349, 159] width 16 height 7
click at [351, 158] on input "checkbox" at bounding box center [349, 159] width 16 height 7
checkbox input "true"
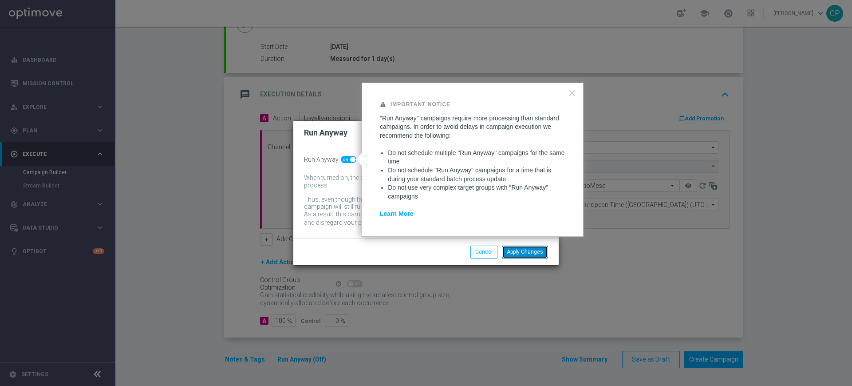
click at [526, 254] on button "Apply Changes" at bounding box center [525, 252] width 46 height 12
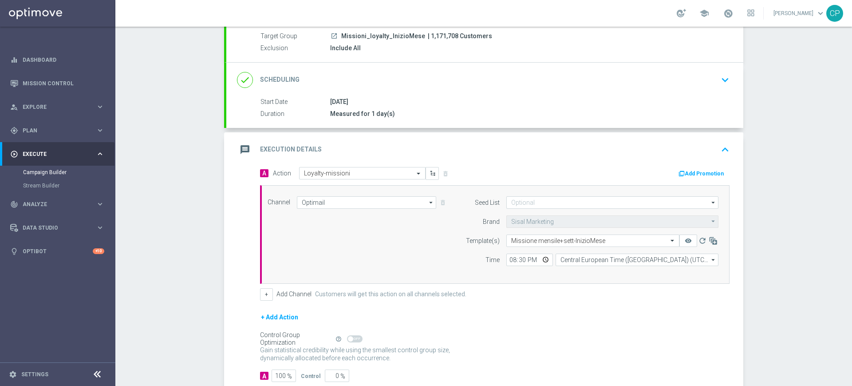
scroll to position [82, 0]
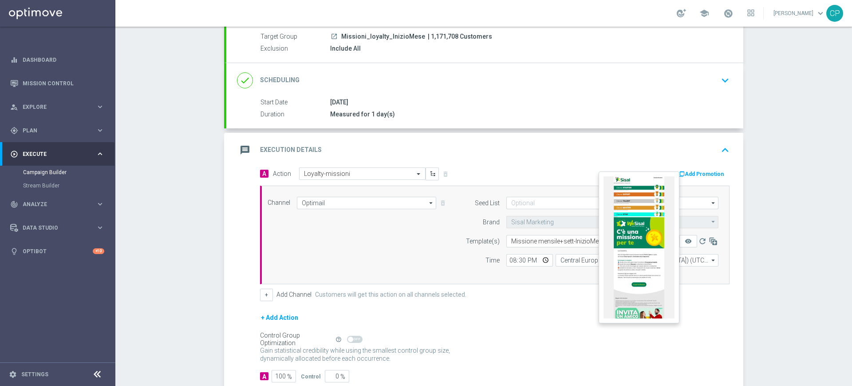
click at [681, 236] on button "remove_red_eye" at bounding box center [689, 241] width 18 height 12
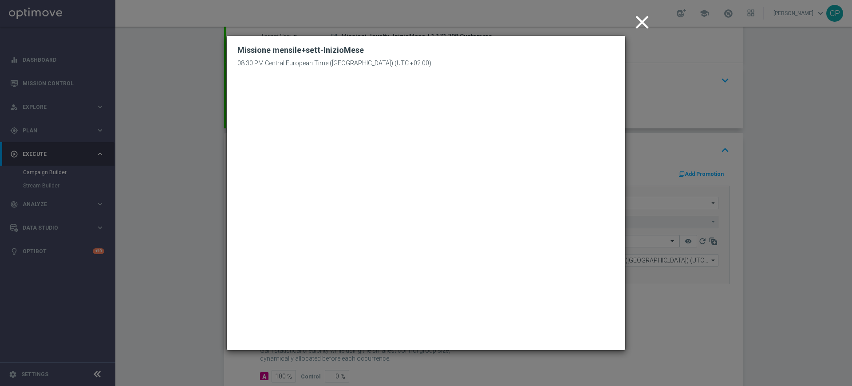
click at [646, 19] on icon "close" at bounding box center [642, 22] width 22 height 22
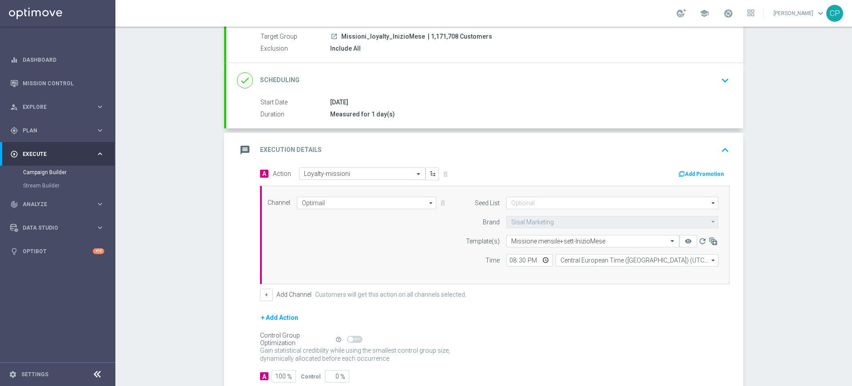
scroll to position [138, 0]
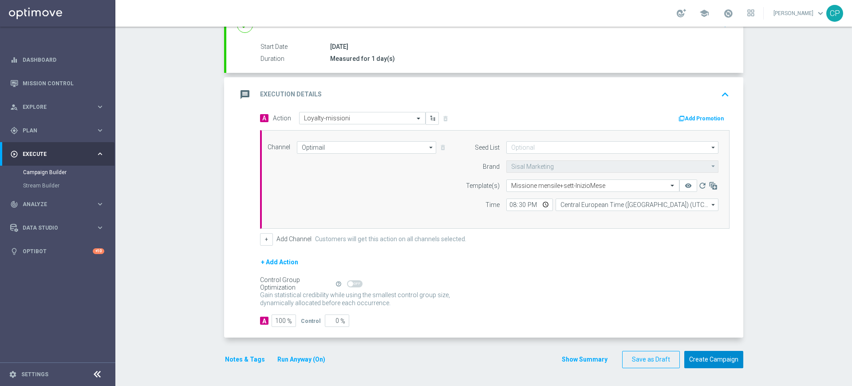
click at [712, 356] on button "Create Campaign" at bounding box center [714, 359] width 59 height 17
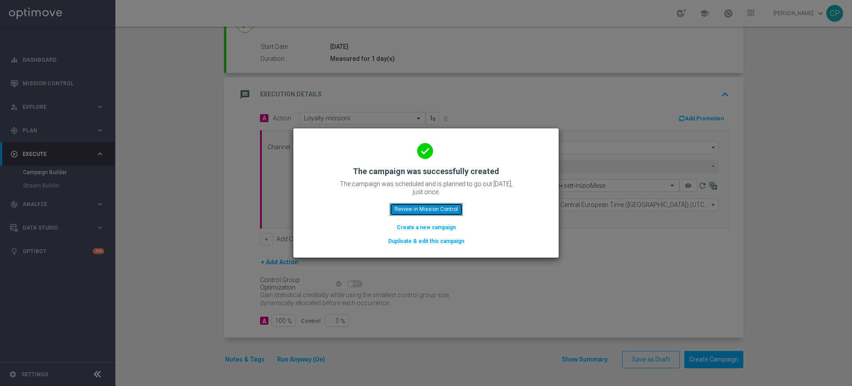
click at [453, 208] on button "Review in Mission Control" at bounding box center [426, 209] width 73 height 12
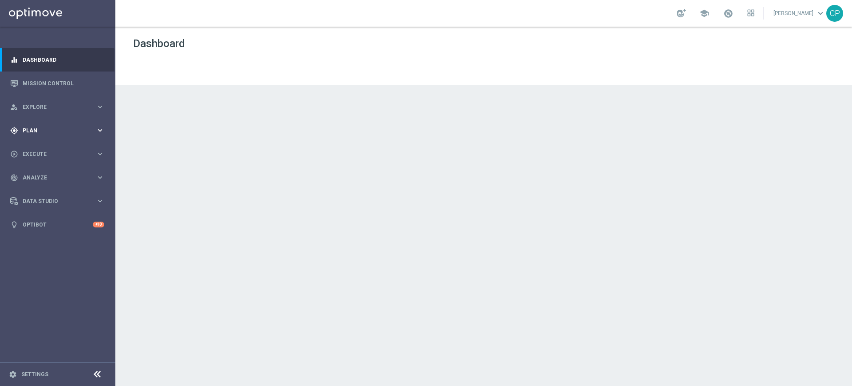
click at [97, 124] on div "gps_fixed Plan keyboard_arrow_right" at bounding box center [57, 131] width 115 height 24
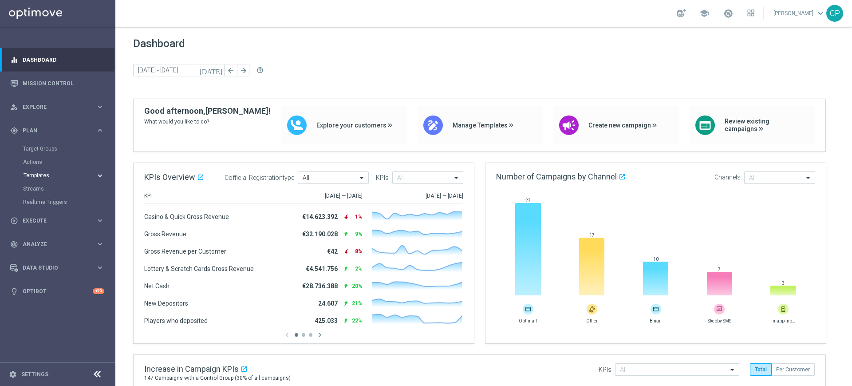
click at [38, 176] on span "Templates" at bounding box center [55, 175] width 63 height 5
click at [38, 190] on link "Optimail" at bounding box center [60, 188] width 65 height 7
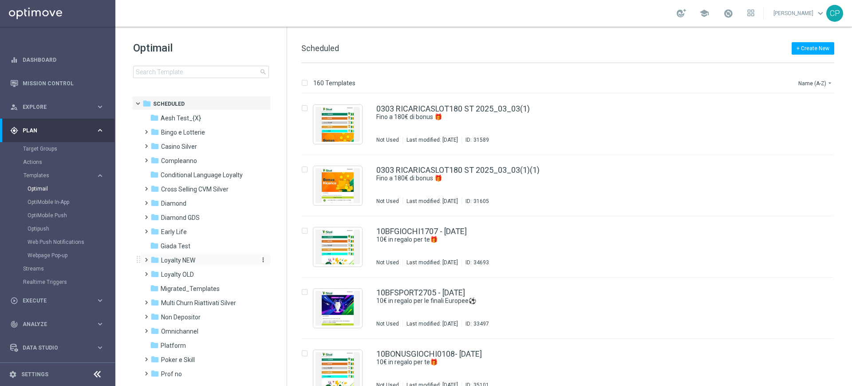
click at [176, 261] on span "Loyalty NEW" at bounding box center [178, 260] width 34 height 8
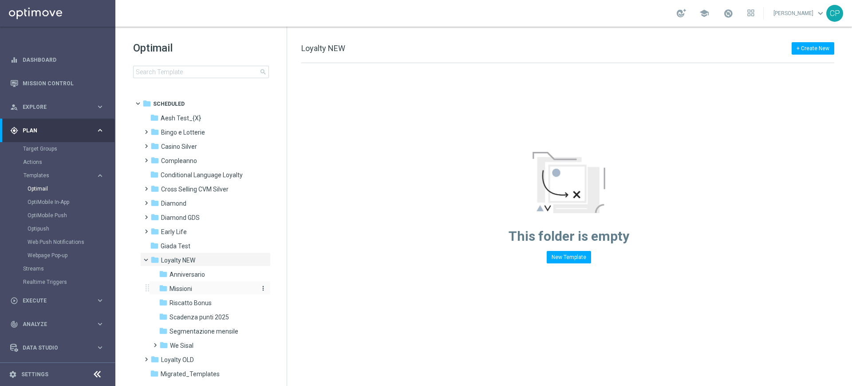
click at [176, 287] on span "Missioni" at bounding box center [181, 289] width 23 height 8
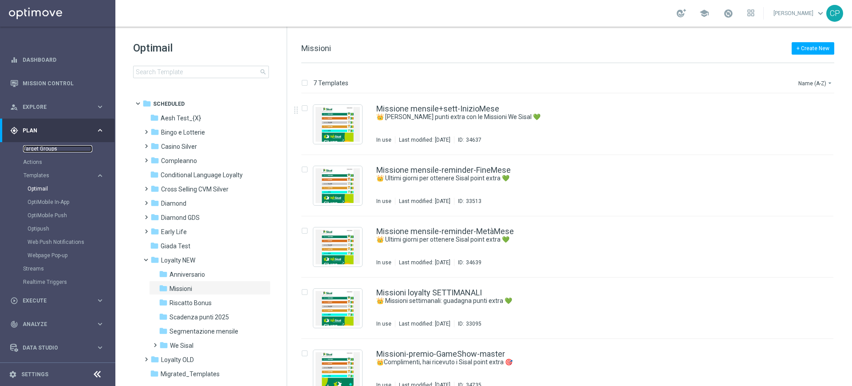
click at [40, 147] on link "Target Groups" at bounding box center [57, 148] width 69 height 7
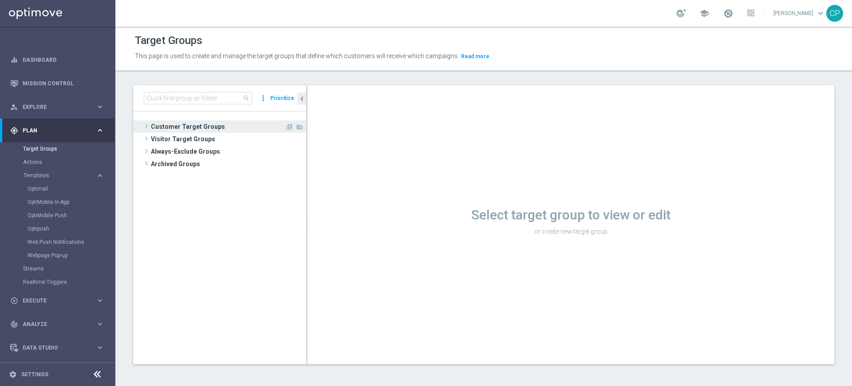
click at [185, 123] on span "Customer Target Groups" at bounding box center [218, 126] width 134 height 12
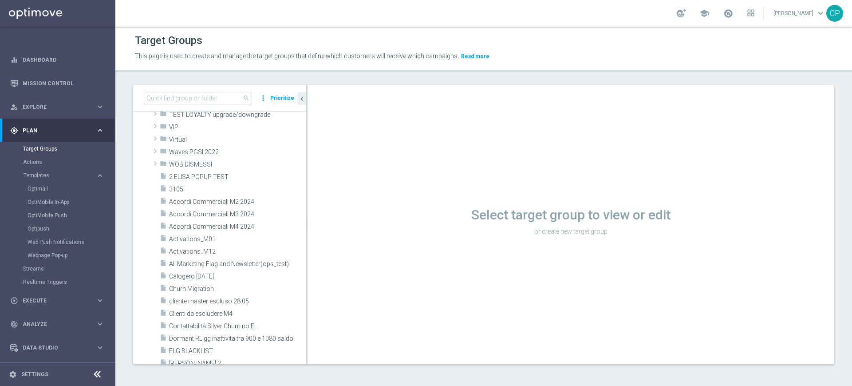
scroll to position [422, 0]
click at [40, 184] on div "Optimail" at bounding box center [71, 188] width 87 height 13
click at [44, 190] on link "Optimail" at bounding box center [60, 188] width 65 height 7
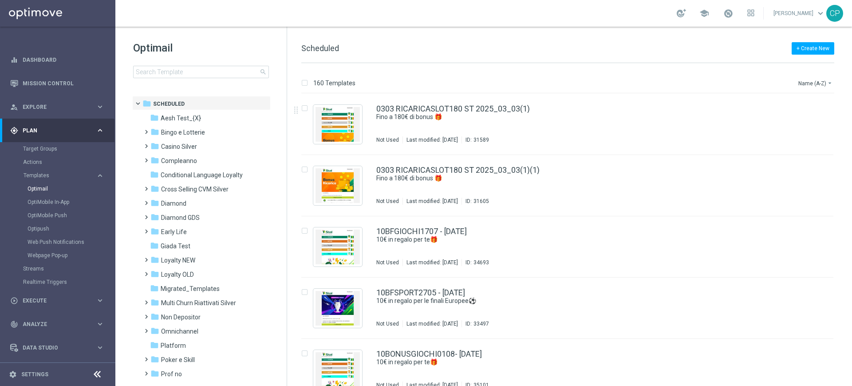
click at [596, 48] on div "+ Create New Scheduled" at bounding box center [567, 53] width 533 height 20
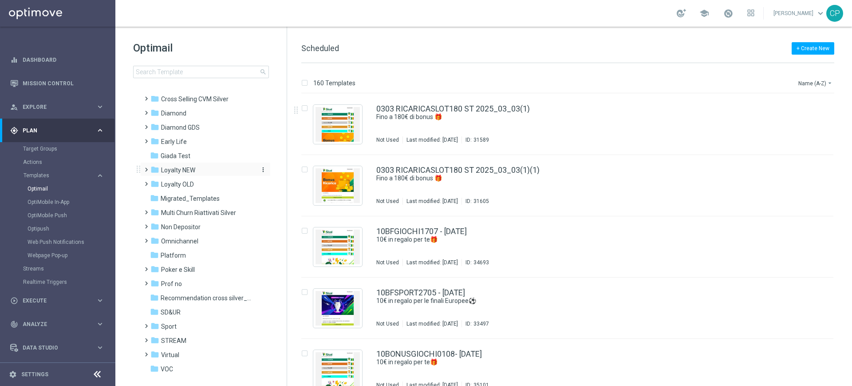
scroll to position [104, 0]
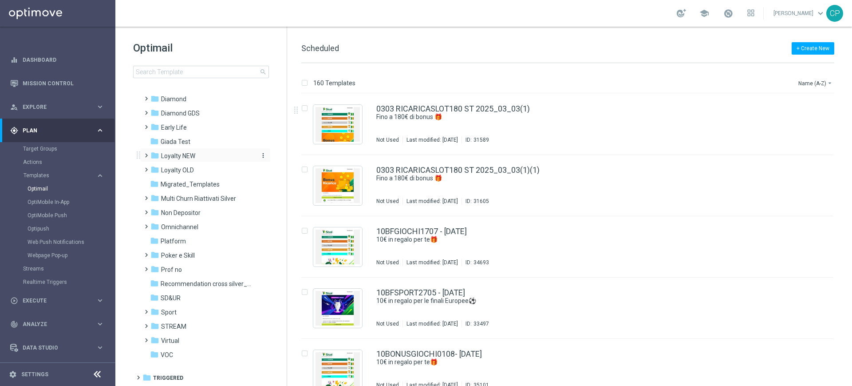
click at [178, 155] on span "Loyalty NEW" at bounding box center [178, 156] width 34 height 8
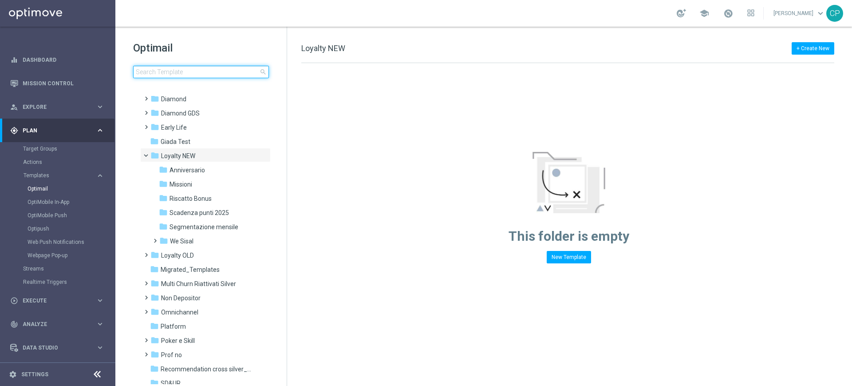
click at [167, 72] on input at bounding box center [201, 72] width 136 height 12
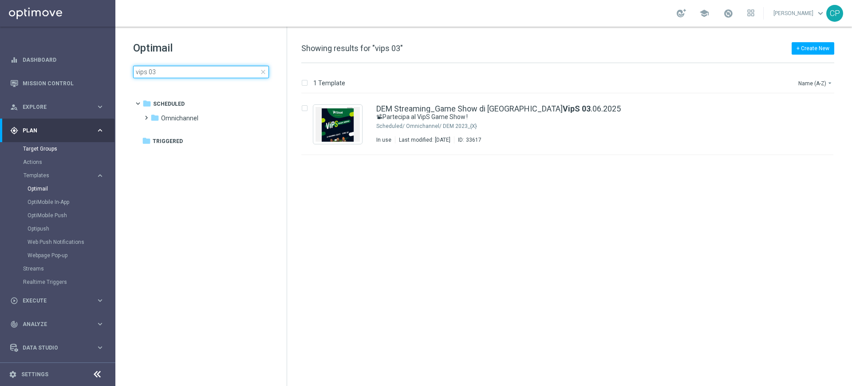
type input "vips 03"
click at [48, 149] on link "Target Groups" at bounding box center [57, 148] width 69 height 7
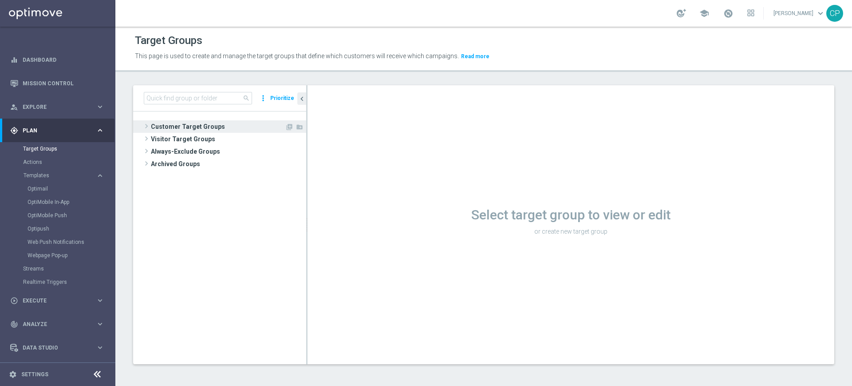
click at [178, 124] on span "Customer Target Groups" at bounding box center [218, 126] width 134 height 12
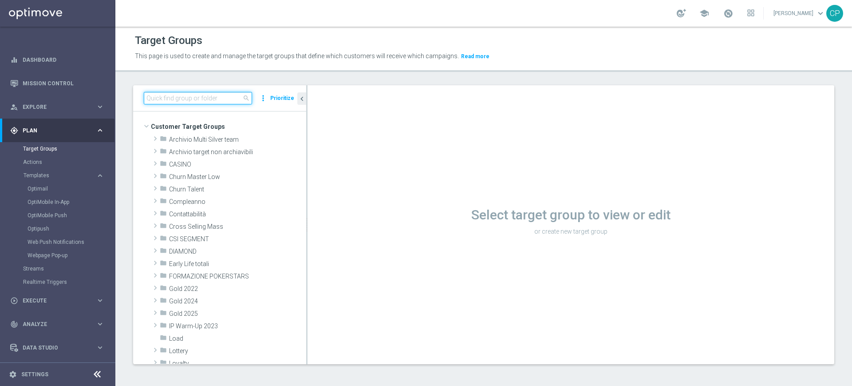
click at [191, 95] on input at bounding box center [198, 98] width 108 height 12
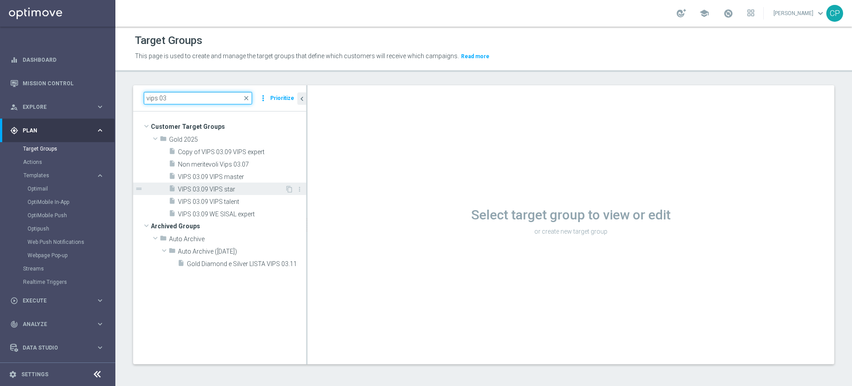
type input "vips 03"
click at [195, 190] on span "VIPS 03.09 VIPS star" at bounding box center [231, 190] width 107 height 8
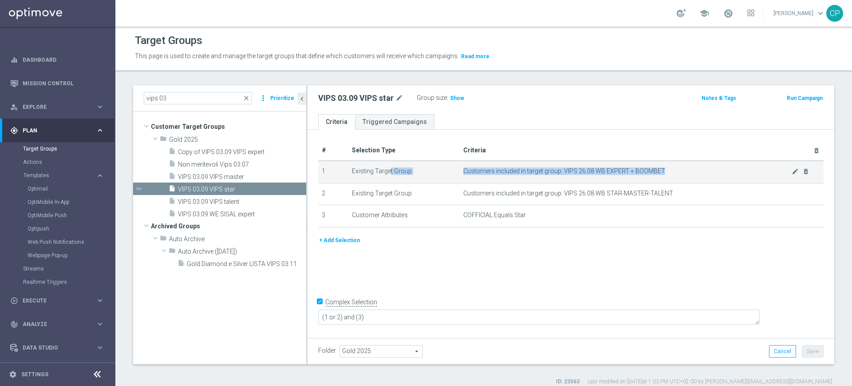
drag, startPoint x: 355, startPoint y: 171, endPoint x: 555, endPoint y: 182, distance: 200.1
click at [555, 182] on tr "1 Existing Target Group Customers included in target group: VIPS 26.08 WB EXPER…" at bounding box center [571, 172] width 506 height 22
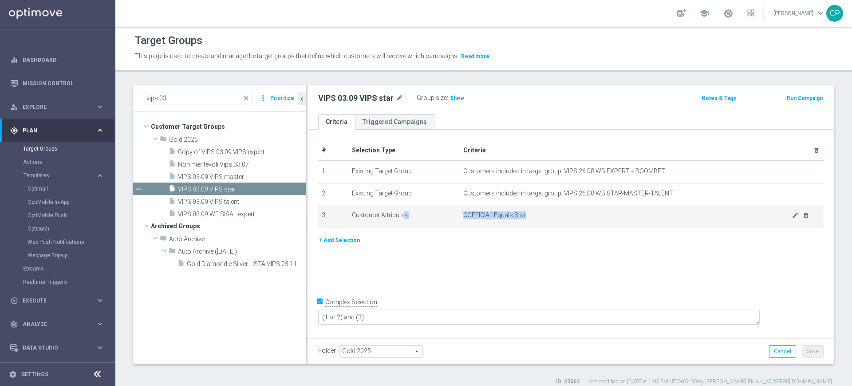
drag, startPoint x: 368, startPoint y: 217, endPoint x: 521, endPoint y: 221, distance: 152.8
click at [521, 221] on tr "3 Customer Attributes COFFICIAL Equals Star mode_edit delete_forever" at bounding box center [571, 216] width 506 height 22
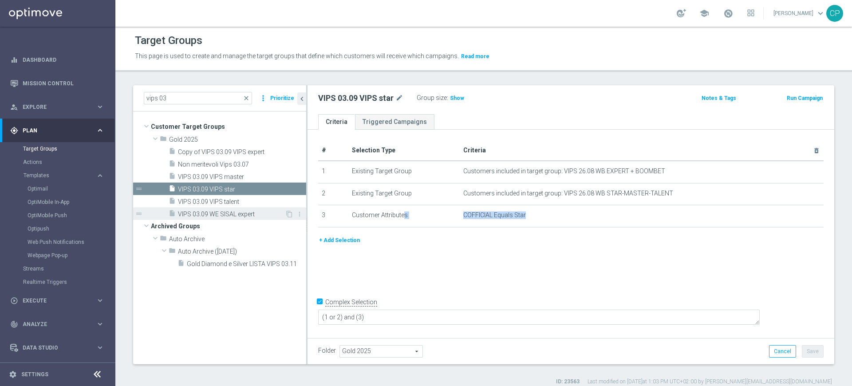
click at [211, 211] on span "VIPS 03.09 WE SISAL expert" at bounding box center [231, 214] width 107 height 8
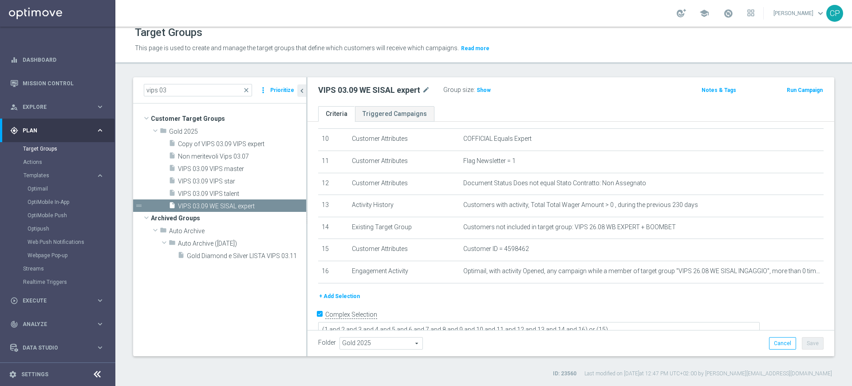
scroll to position [234, 0]
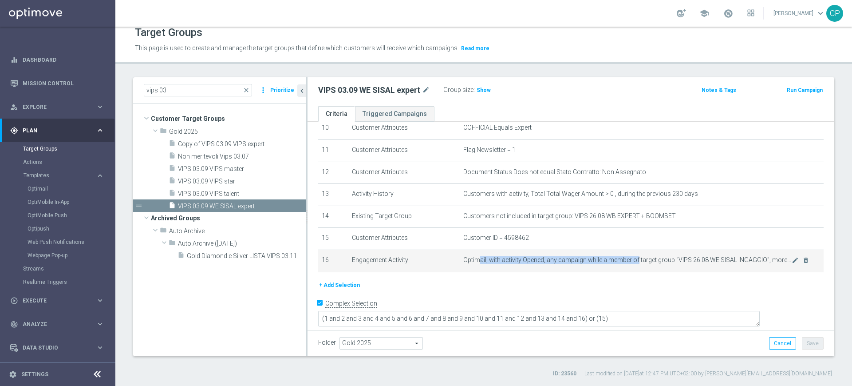
drag, startPoint x: 473, startPoint y: 267, endPoint x: 632, endPoint y: 264, distance: 159.4
click at [632, 264] on span "Optimail, with activity Opened, any campaign while a member of target group "VI…" at bounding box center [628, 260] width 329 height 8
click at [792, 264] on icon "mode_edit" at bounding box center [795, 260] width 7 height 7
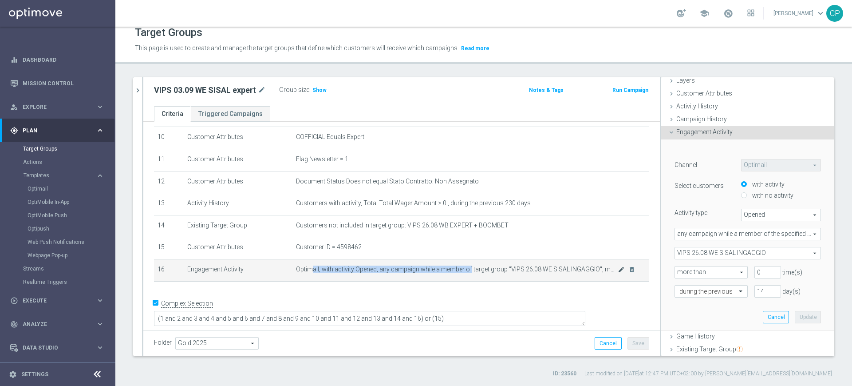
scroll to position [45, 0]
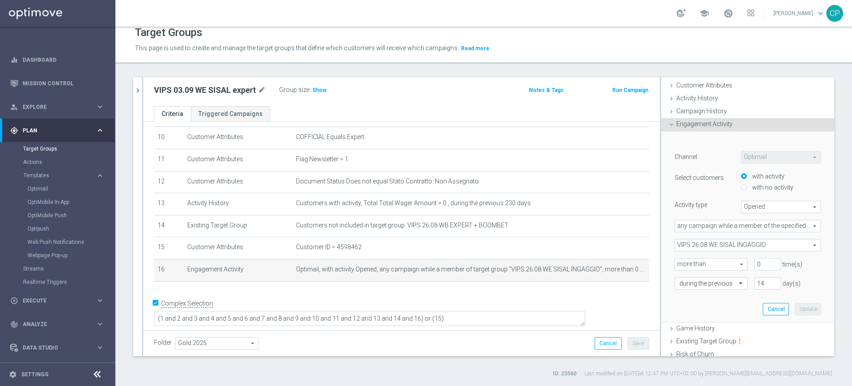
click at [460, 297] on div "+ Add Selection" at bounding box center [401, 292] width 509 height 7
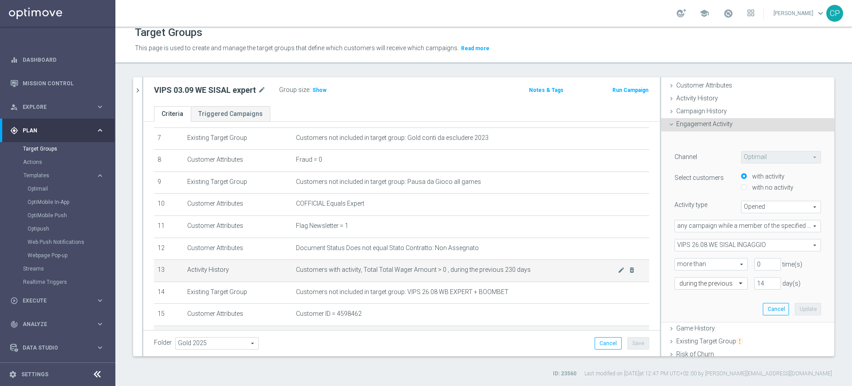
scroll to position [156, 0]
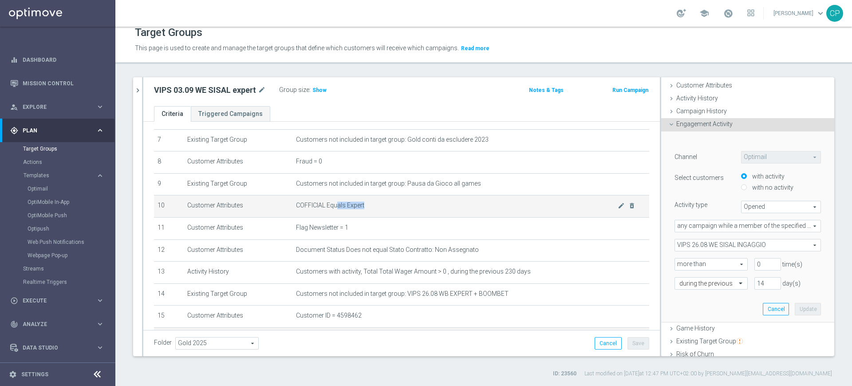
drag, startPoint x: 334, startPoint y: 209, endPoint x: 377, endPoint y: 209, distance: 42.6
click at [377, 209] on span "COFFICIAL Equals Expert" at bounding box center [457, 206] width 322 height 8
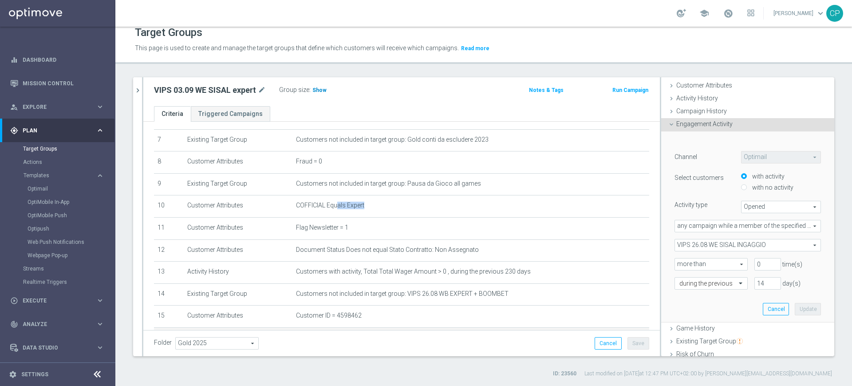
click at [317, 88] on span "Show" at bounding box center [320, 90] width 14 height 6
click at [733, 15] on span at bounding box center [729, 13] width 10 height 10
click at [606, 47] on p "This page is used to create and manage the target groups that define which cust…" at bounding box center [395, 49] width 520 height 10
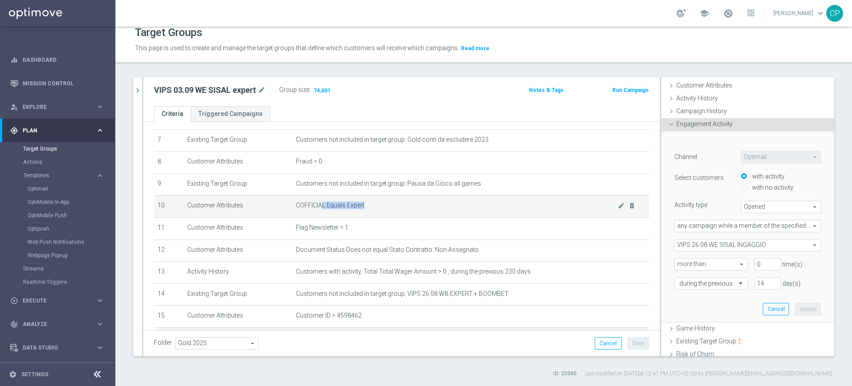
drag, startPoint x: 317, startPoint y: 208, endPoint x: 392, endPoint y: 206, distance: 75.1
click at [392, 206] on span "COFFICIAL Equals Expert" at bounding box center [457, 206] width 322 height 8
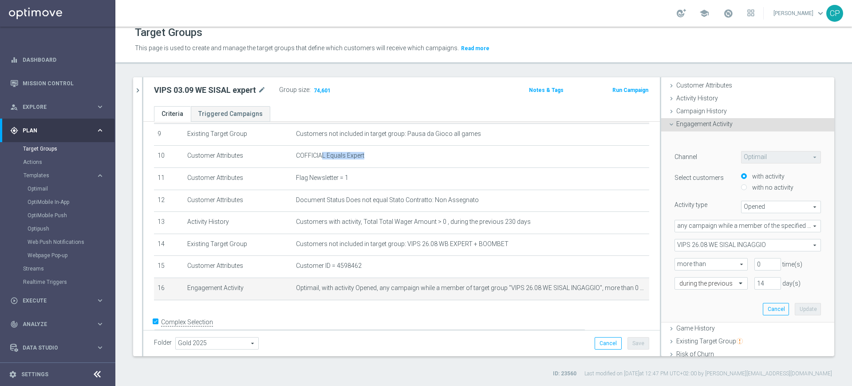
scroll to position [207, 0]
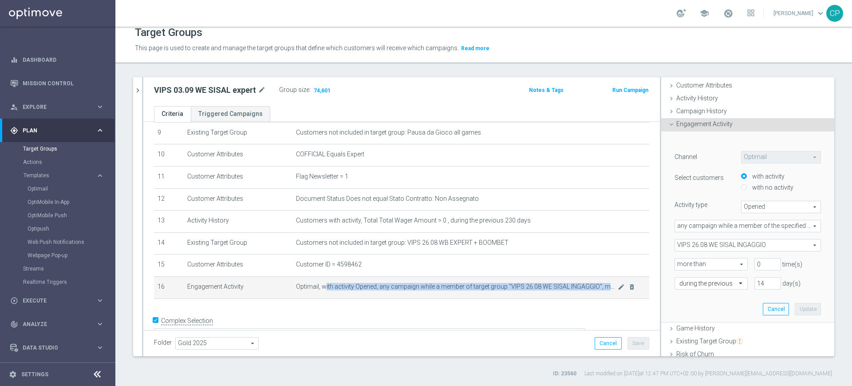
drag, startPoint x: 321, startPoint y: 293, endPoint x: 504, endPoint y: 299, distance: 183.5
click at [504, 298] on td "Optimail, with activity Opened, any campaign while a member of target group "VI…" at bounding box center [471, 287] width 357 height 22
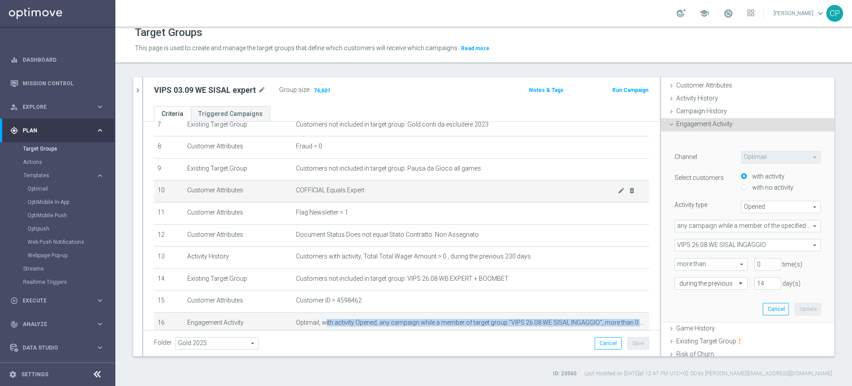
scroll to position [171, 0]
click at [629, 193] on icon "delete_forever" at bounding box center [632, 189] width 7 height 7
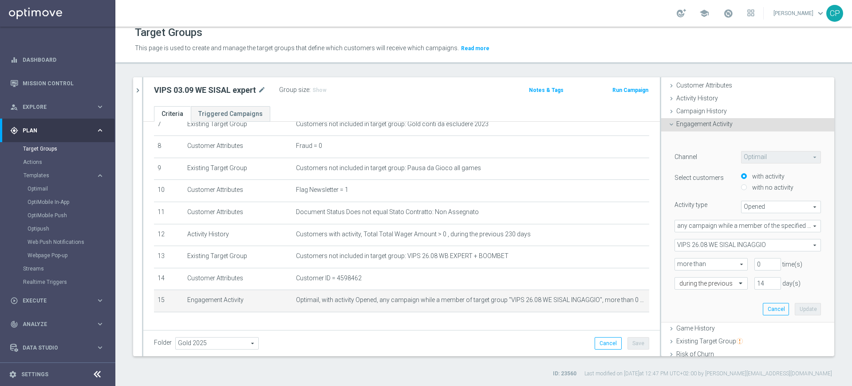
scroll to position [202, 0]
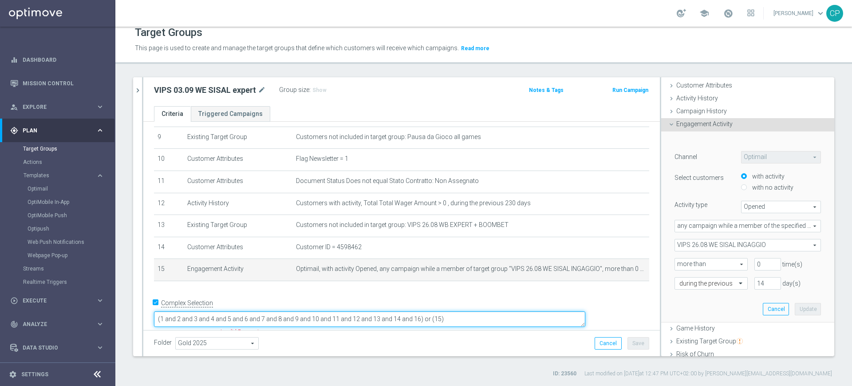
click at [497, 311] on textarea "(1 and 2 and 3 and 4 and 5 and 6 and 7 and 8 and 9 and 10 and 11 and 12 and 13 …" at bounding box center [370, 319] width 432 height 16
click at [481, 311] on textarea "(1 and 2 and 3 and 4 and 5 and 6 and 7 and 8 and 9 and 10 and 11 and 12 and 13 …" at bounding box center [370, 319] width 432 height 16
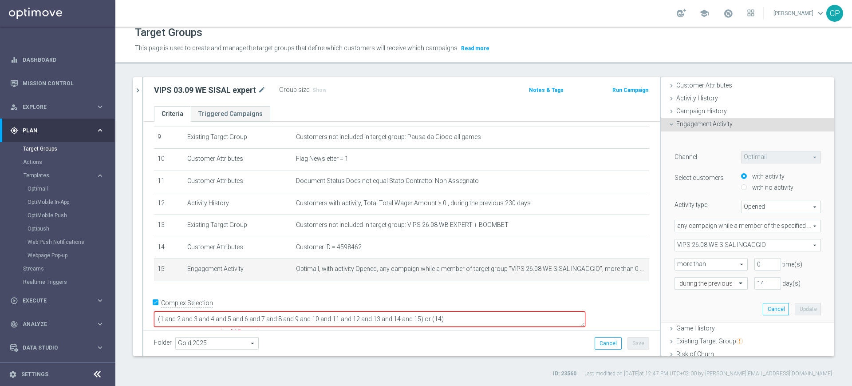
click at [446, 289] on div "+ Add Selection" at bounding box center [401, 289] width 509 height 0
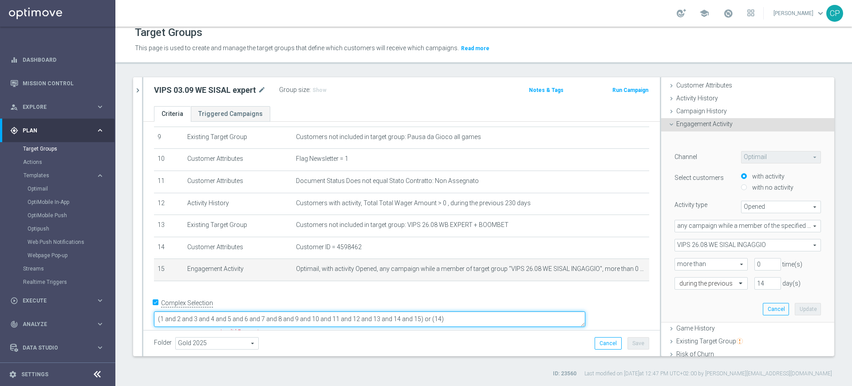
click at [457, 311] on textarea "(1 and 2 and 3 and 4 and 5 and 6 and 7 and 8 and 9 and 10 and 11 and 12 and 13 …" at bounding box center [370, 319] width 432 height 16
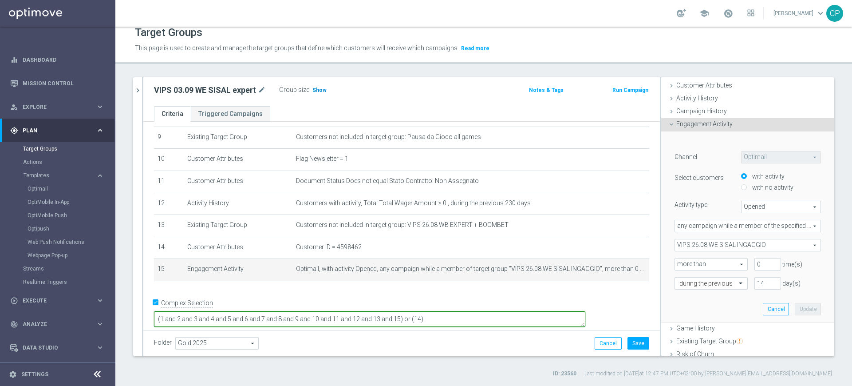
type textarea "(1 and 2 and 3 and 4 and 5 and 6 and 7 and 8 and 9 and 10 and 11 and 12 and 13 …"
click at [320, 89] on span "Show" at bounding box center [320, 90] width 14 height 6
drag, startPoint x: 220, startPoint y: 321, endPoint x: 296, endPoint y: 320, distance: 76.4
click at [296, 320] on form "Complex Selection (1 and 2 and 3 and 4 and 5 and 6 and 7 and 8 and 9 and 10 and…" at bounding box center [401, 317] width 495 height 42
click at [219, 311] on textarea "(1 and 2 and 3 and 4 and 5 and 6 and 7 and 8 and 9 and 10 and 11 and 12 and 13 …" at bounding box center [370, 319] width 432 height 16
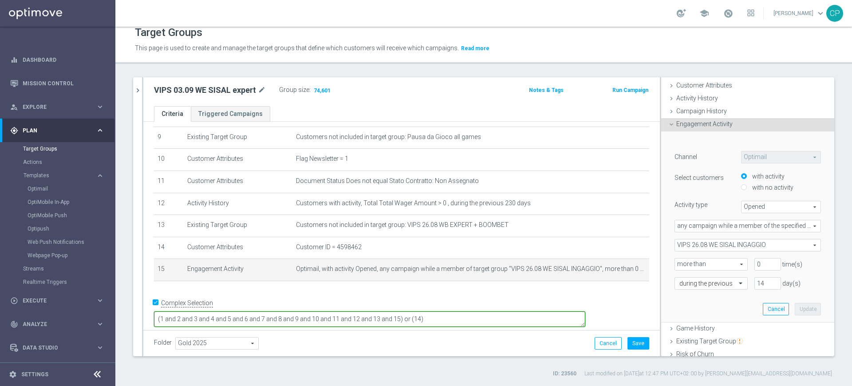
drag, startPoint x: 219, startPoint y: 310, endPoint x: 440, endPoint y: 309, distance: 220.2
click at [440, 311] on textarea "(1 and 2 and 3 and 4 and 5 and 6 and 7 and 8 and 9 and 10 and 11 and 12 and 13 …" at bounding box center [370, 319] width 432 height 16
click at [233, 313] on textarea "(1 and 2 and 3 and 4 and 5 and 6 and 7 and 8 and 9 and 10 and 11 and 12 and 13 …" at bounding box center [370, 319] width 432 height 16
click at [630, 342] on button "Save" at bounding box center [639, 343] width 22 height 12
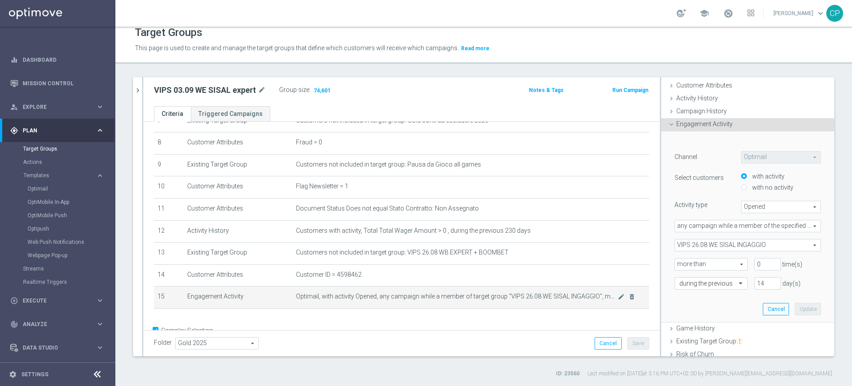
scroll to position [174, 0]
